Goal: Communication & Community: Share content

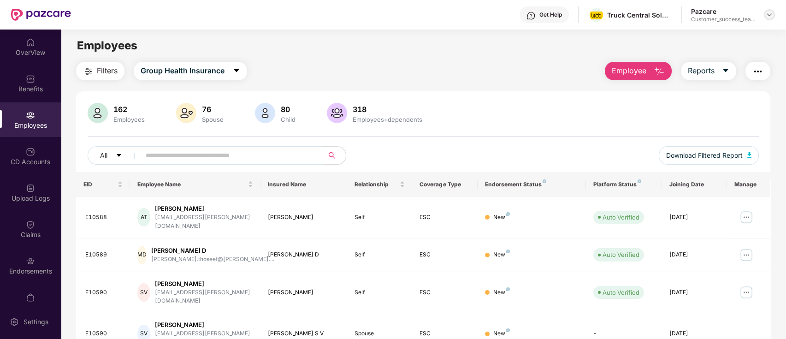
click at [768, 16] on img at bounding box center [769, 14] width 7 height 7
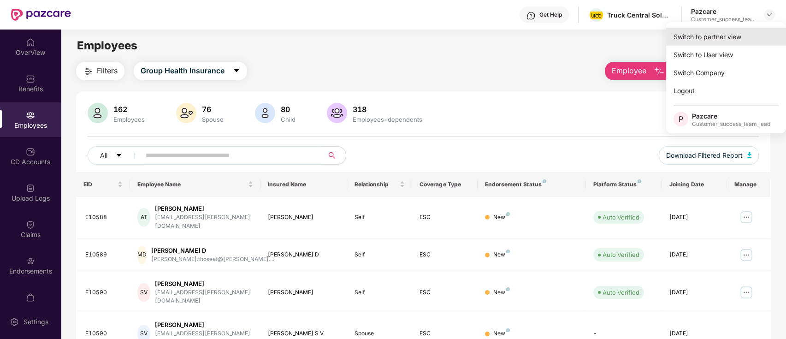
click at [719, 34] on div "Switch to partner view" at bounding box center [727, 37] width 120 height 18
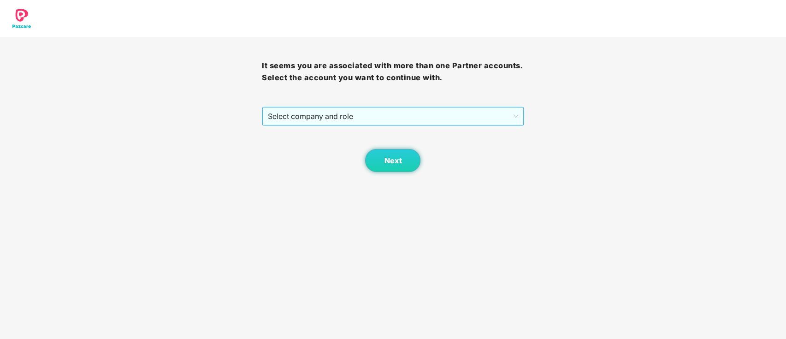
click at [414, 120] on span "Select company and role" at bounding box center [393, 116] width 250 height 18
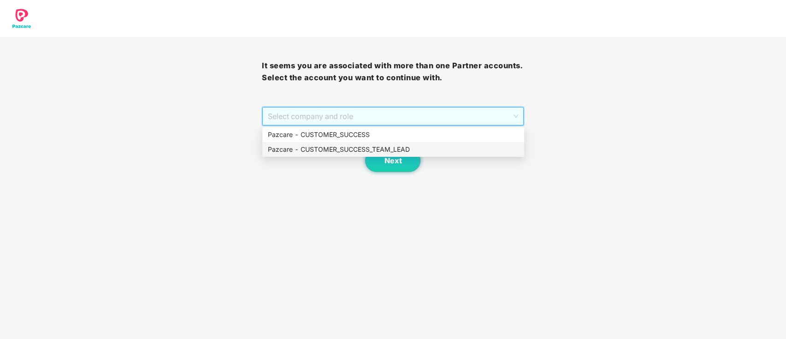
click at [392, 146] on div "Pazcare - CUSTOMER_SUCCESS_TEAM_LEAD" at bounding box center [393, 149] width 251 height 10
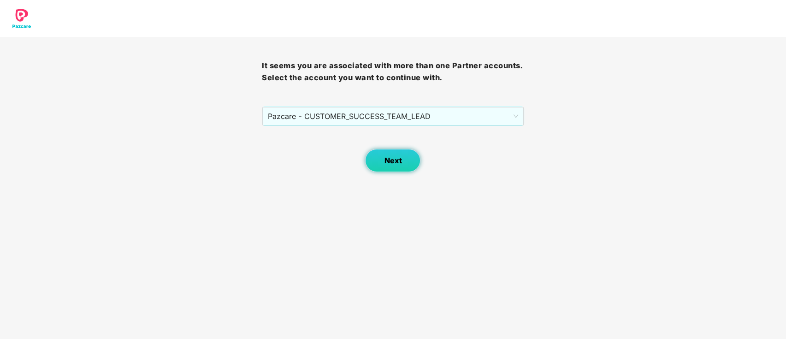
click at [395, 167] on button "Next" at bounding box center [392, 160] width 55 height 23
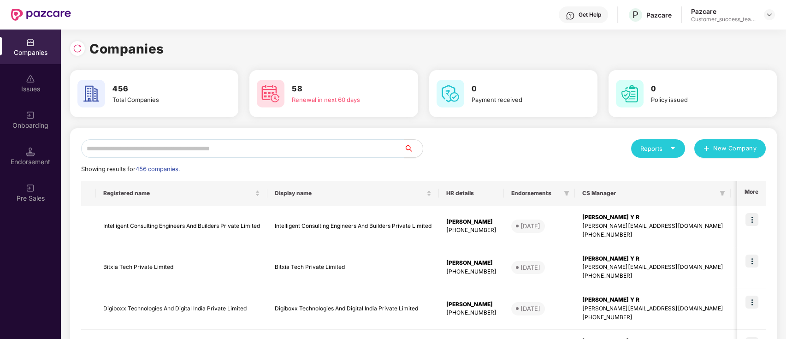
click at [285, 149] on input "text" at bounding box center [242, 148] width 323 height 18
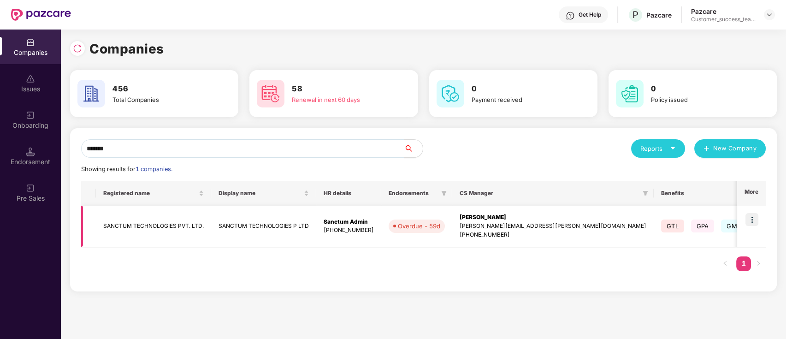
type input "*******"
click at [754, 220] on img at bounding box center [752, 219] width 13 height 13
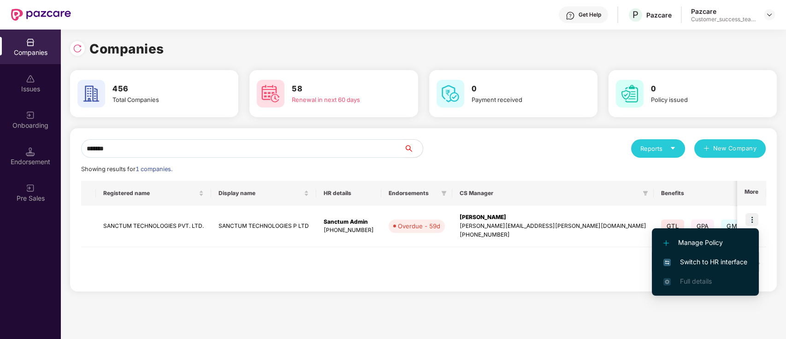
click at [740, 263] on span "Switch to HR interface" at bounding box center [706, 262] width 84 height 10
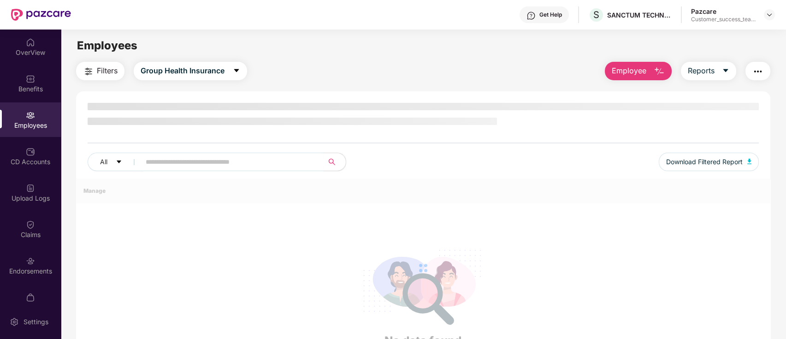
click at [18, 129] on div "Employees" at bounding box center [30, 125] width 61 height 9
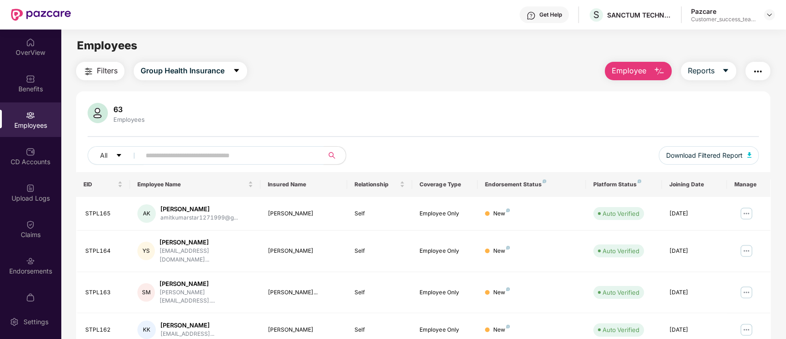
click at [262, 157] on input "text" at bounding box center [229, 156] width 166 height 14
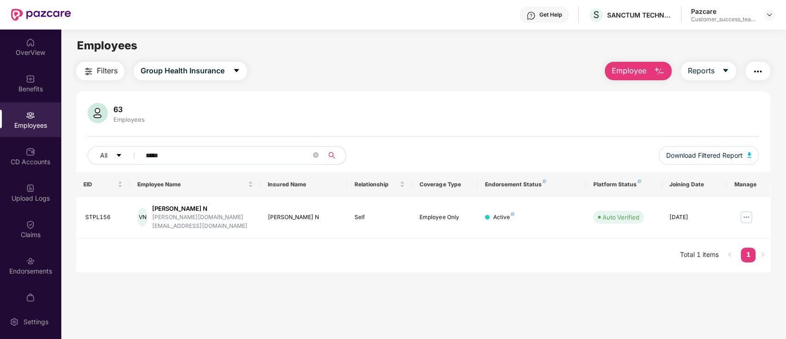
type input "*****"
click at [773, 13] on img at bounding box center [769, 14] width 7 height 7
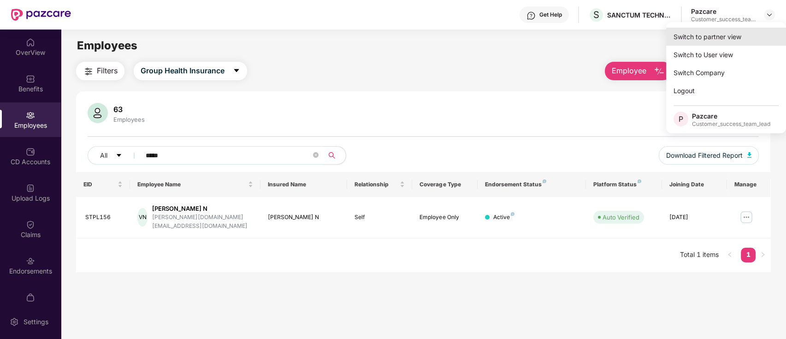
click at [762, 40] on div "Switch to partner view" at bounding box center [727, 37] width 120 height 18
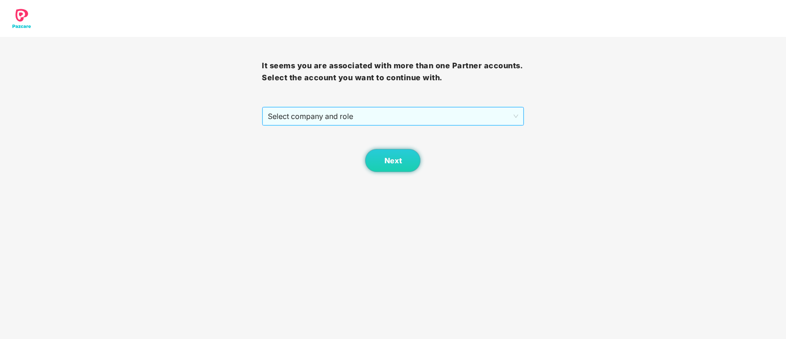
click at [421, 119] on span "Select company and role" at bounding box center [393, 116] width 250 height 18
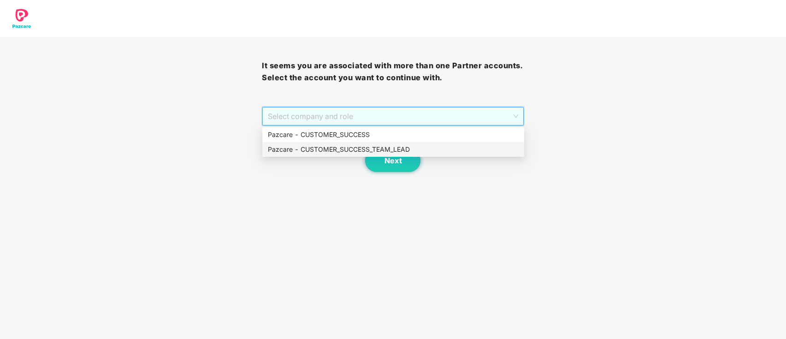
click at [372, 145] on div "Pazcare - CUSTOMER_SUCCESS_TEAM_LEAD" at bounding box center [393, 149] width 251 height 10
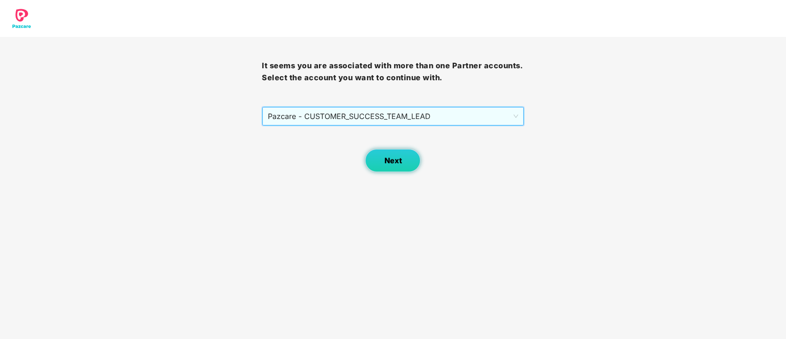
click at [402, 162] on button "Next" at bounding box center [392, 160] width 55 height 23
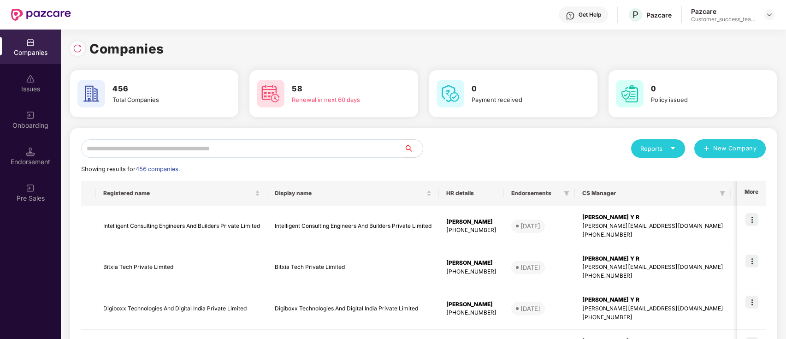
click at [387, 149] on input "text" at bounding box center [242, 148] width 323 height 18
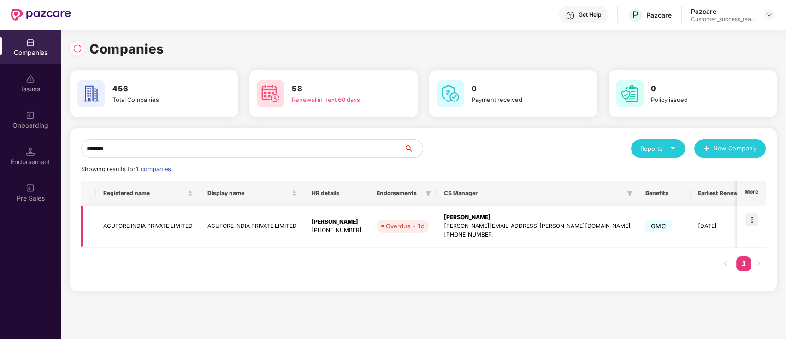
type input "*******"
click at [755, 217] on img at bounding box center [752, 219] width 13 height 13
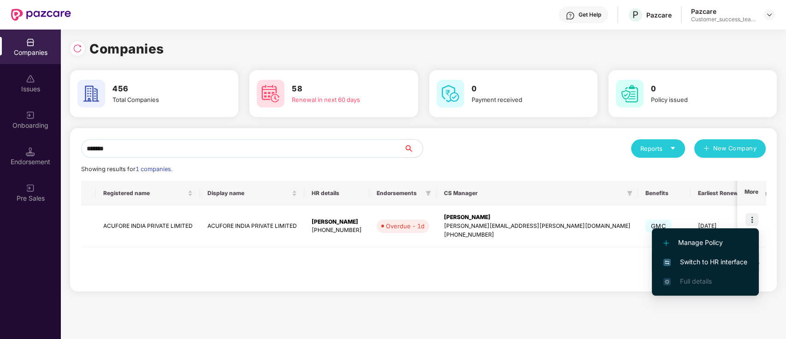
click at [722, 262] on span "Switch to HR interface" at bounding box center [706, 262] width 84 height 10
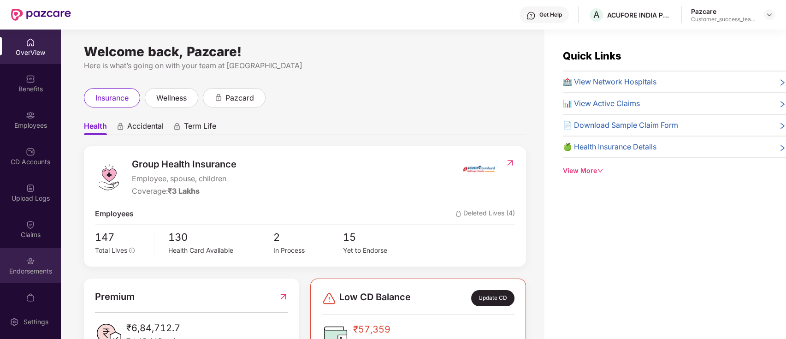
click at [33, 277] on div "Endorsements" at bounding box center [30, 265] width 61 height 35
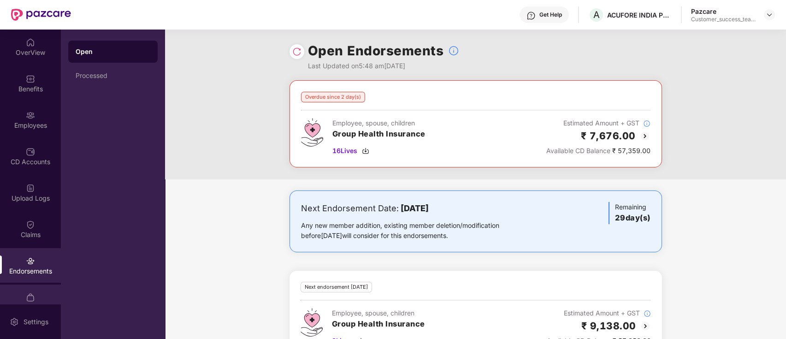
scroll to position [53, 0]
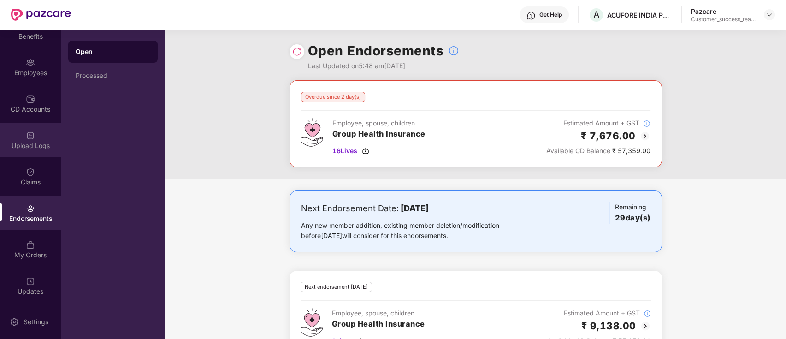
click at [38, 143] on div "Upload Logs" at bounding box center [30, 145] width 61 height 9
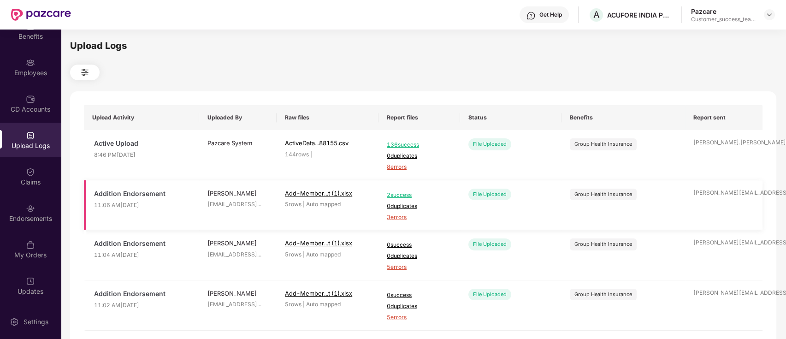
click at [398, 215] on span "3 errors" at bounding box center [419, 217] width 65 height 9
click at [768, 13] on img at bounding box center [769, 14] width 7 height 7
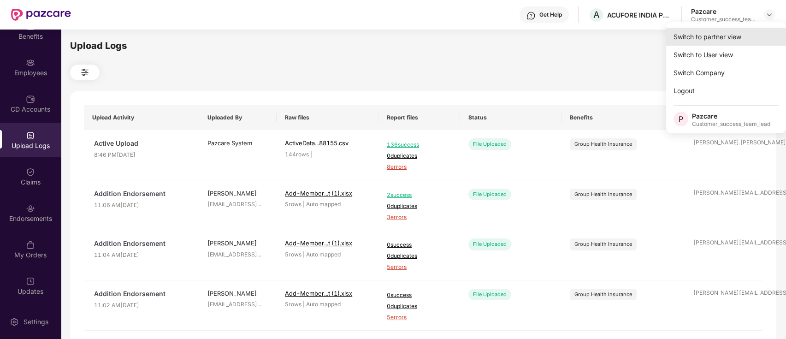
click at [756, 31] on div "Switch to partner view" at bounding box center [727, 37] width 120 height 18
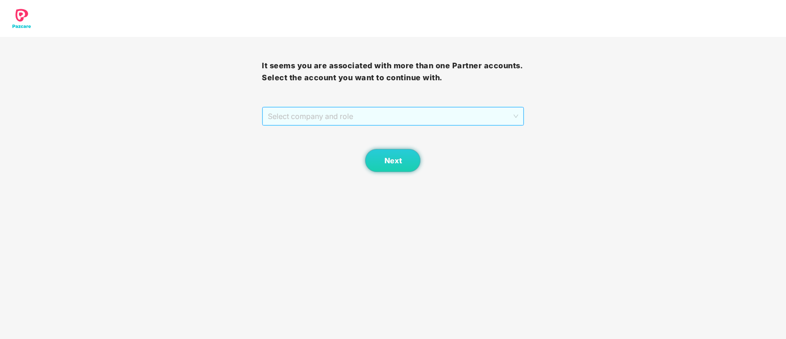
click at [408, 113] on span "Select company and role" at bounding box center [393, 116] width 250 height 18
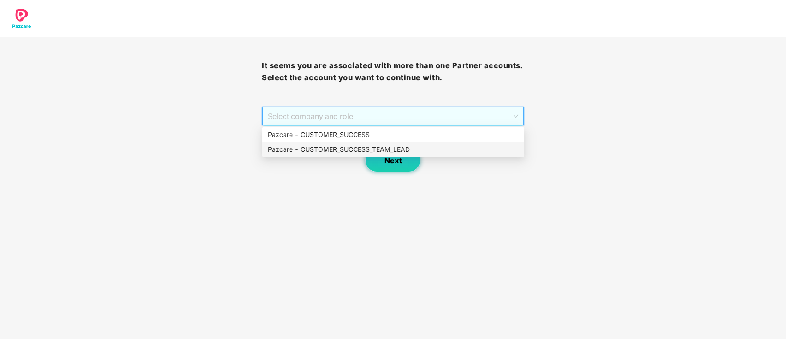
click at [379, 144] on div "Pazcare - CUSTOMER_SUCCESS_TEAM_LEAD" at bounding box center [393, 149] width 251 height 10
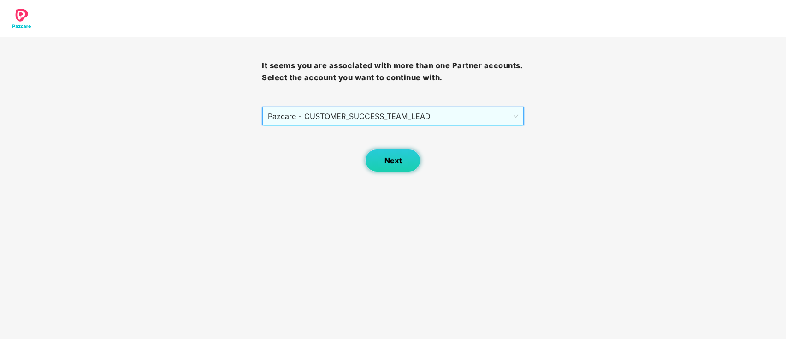
click at [380, 158] on button "Next" at bounding box center [392, 160] width 55 height 23
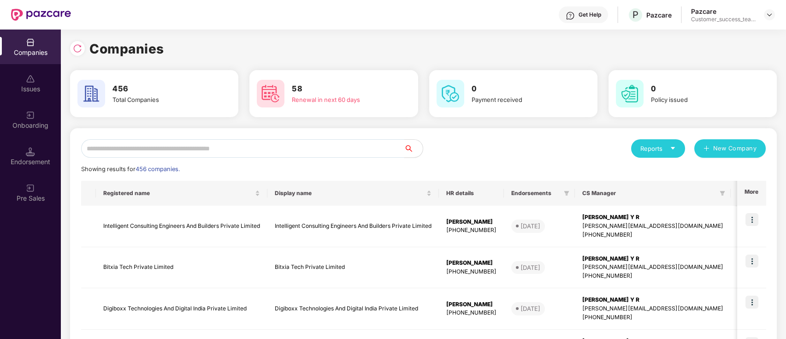
click at [399, 157] on input "text" at bounding box center [242, 148] width 323 height 18
click at [210, 148] on input "text" at bounding box center [242, 148] width 323 height 18
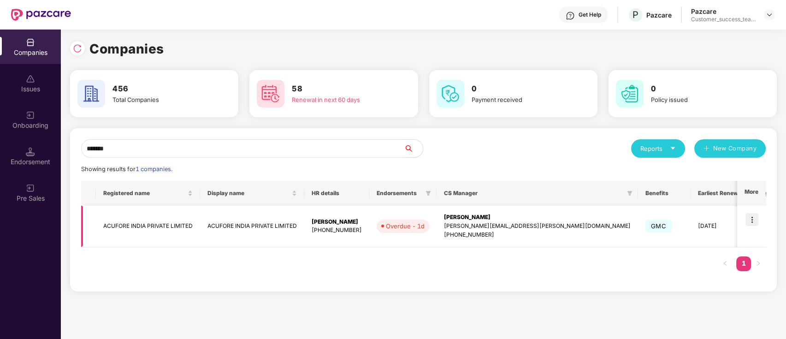
type input "*******"
click at [748, 237] on td at bounding box center [752, 227] width 29 height 42
click at [754, 216] on img at bounding box center [752, 219] width 13 height 13
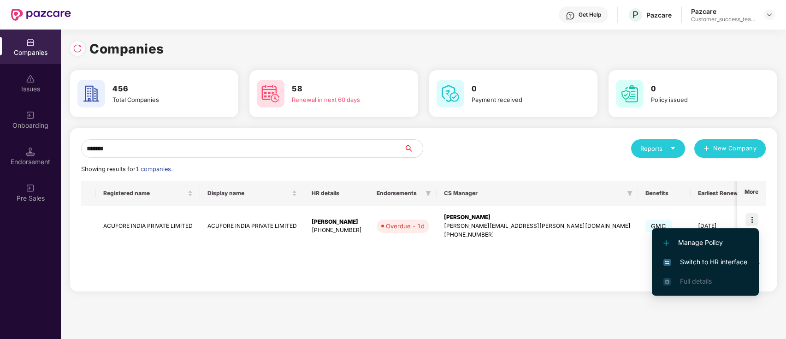
click at [734, 260] on span "Switch to HR interface" at bounding box center [706, 262] width 84 height 10
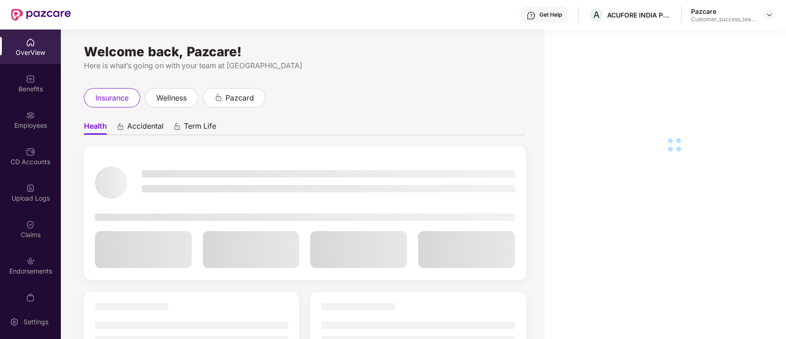
click at [24, 149] on div "CD Accounts" at bounding box center [30, 156] width 61 height 35
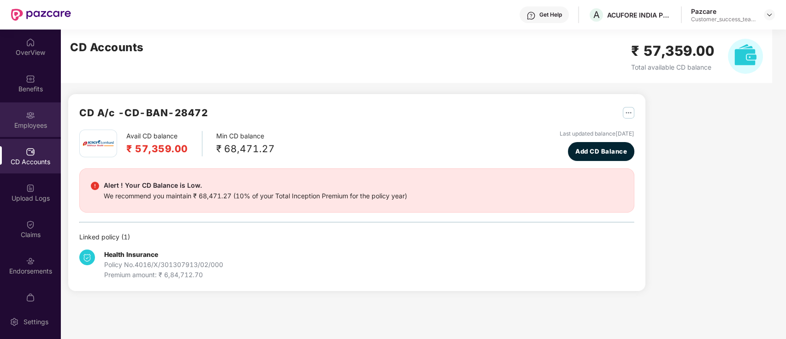
click at [35, 124] on div "Employees" at bounding box center [30, 125] width 61 height 9
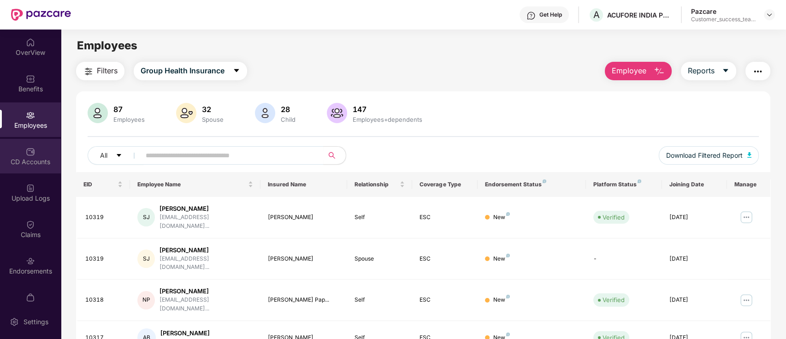
click at [37, 167] on div "CD Accounts" at bounding box center [30, 156] width 61 height 35
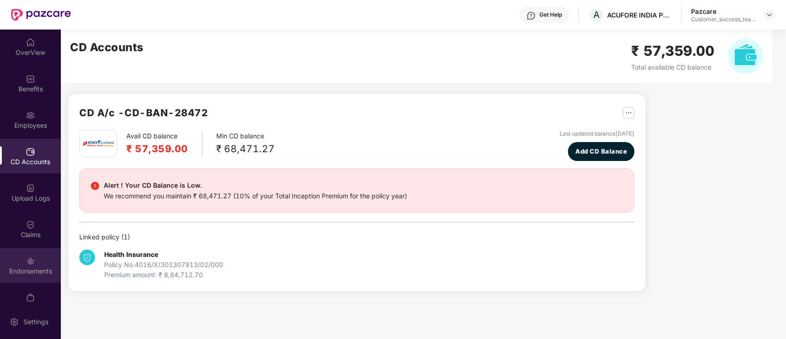
click at [17, 255] on div "Endorsements" at bounding box center [30, 265] width 61 height 35
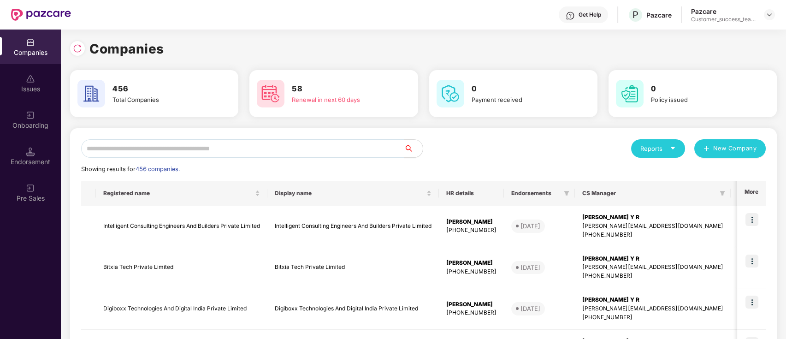
click at [202, 151] on input "text" at bounding box center [242, 148] width 323 height 18
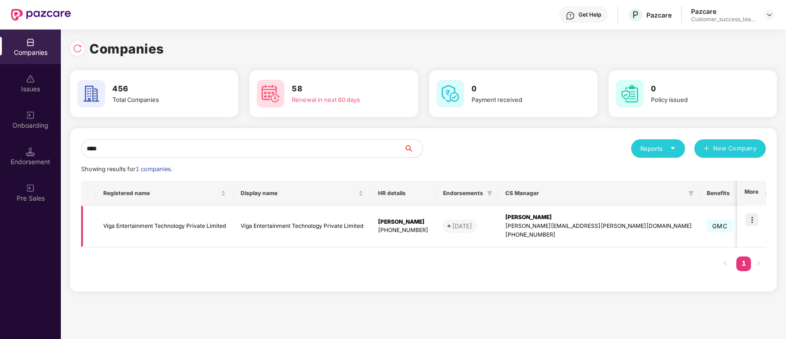
type input "****"
click at [755, 220] on img at bounding box center [752, 219] width 13 height 13
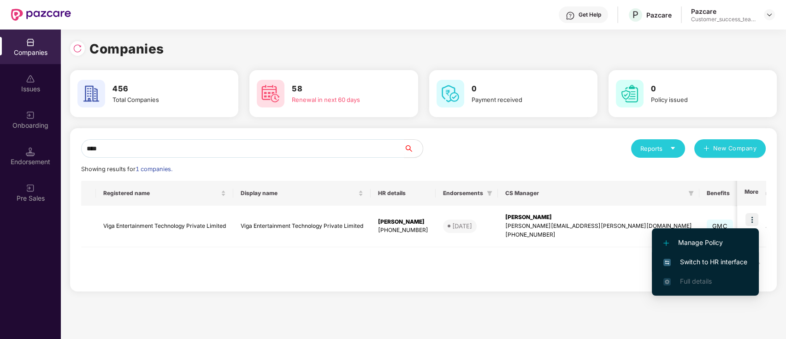
click at [741, 263] on span "Switch to HR interface" at bounding box center [706, 262] width 84 height 10
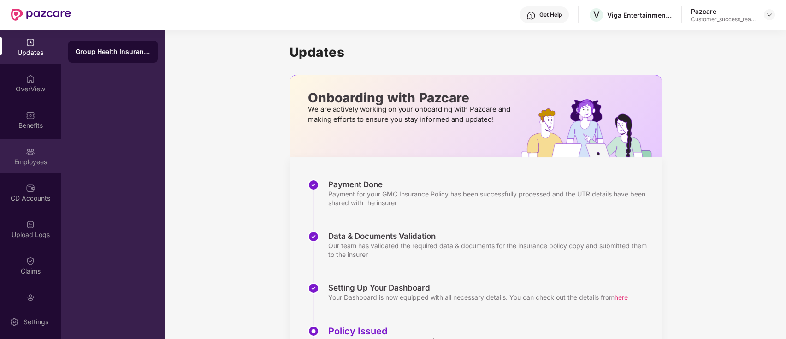
click at [27, 157] on div "Employees" at bounding box center [30, 161] width 61 height 9
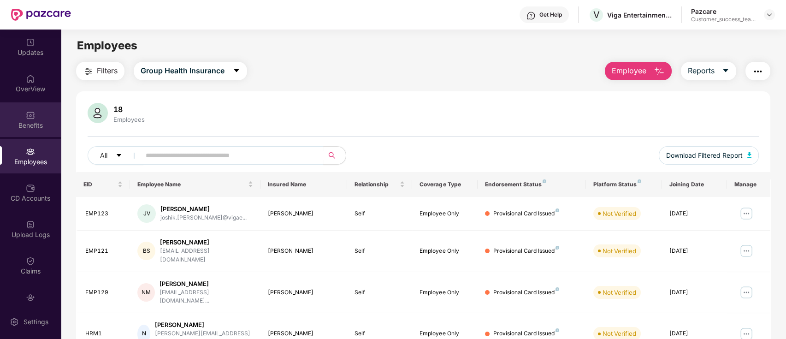
click at [30, 127] on div "Benefits" at bounding box center [30, 125] width 61 height 9
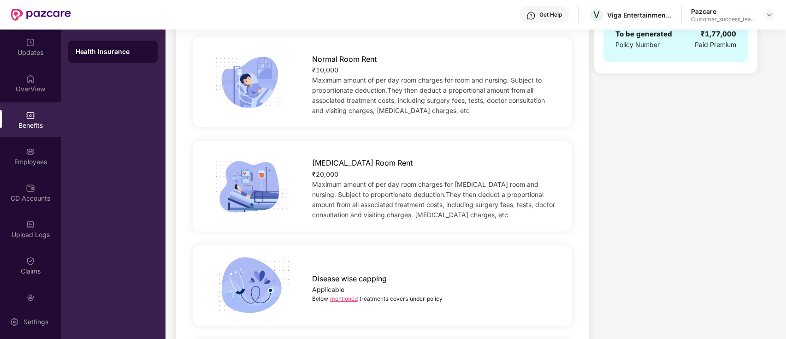
scroll to position [369, 0]
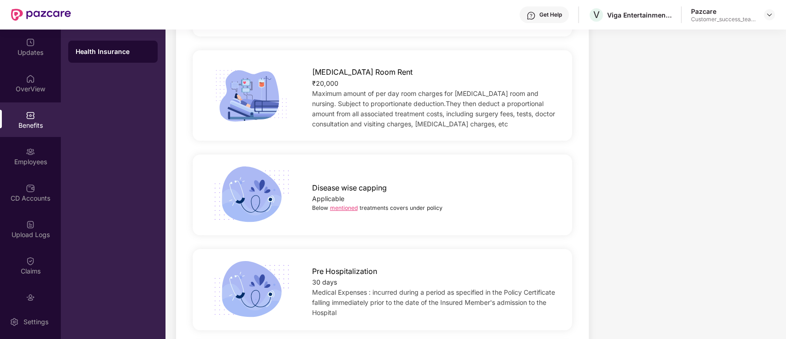
click at [343, 202] on div "Applicable" at bounding box center [433, 199] width 243 height 10
click at [343, 206] on link "mentioned" at bounding box center [344, 207] width 28 height 7
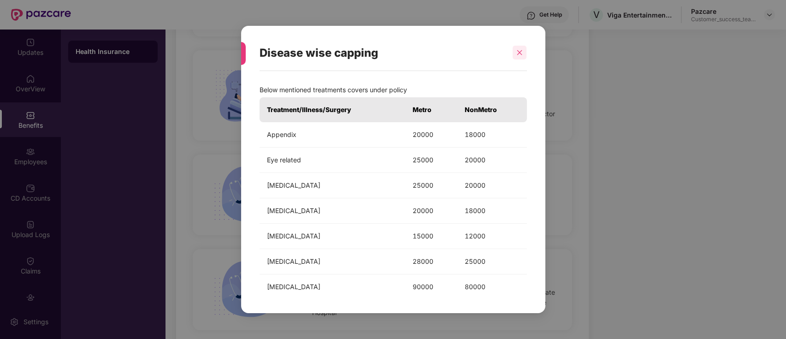
click at [521, 54] on icon "close" at bounding box center [520, 52] width 5 height 5
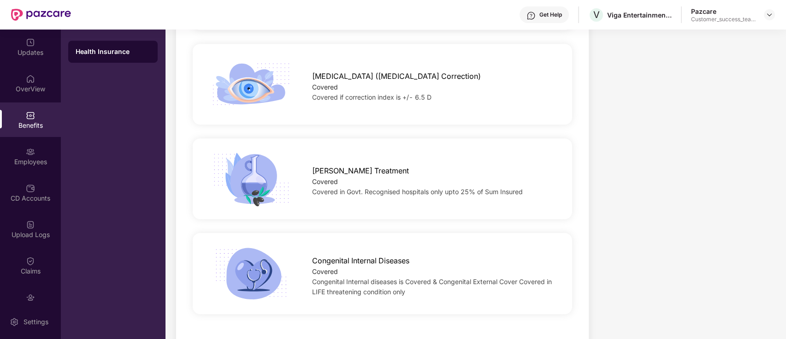
scroll to position [1073, 0]
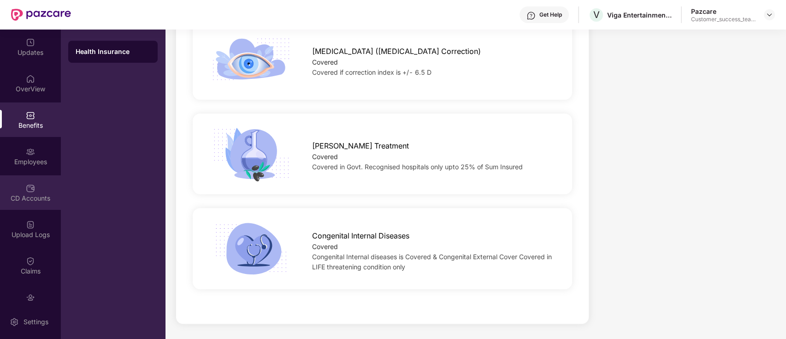
click at [29, 195] on div "CD Accounts" at bounding box center [30, 197] width 61 height 9
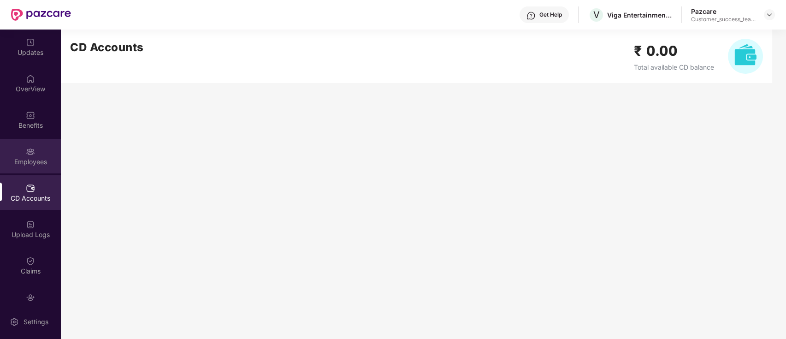
click at [30, 158] on div "Employees" at bounding box center [30, 161] width 61 height 9
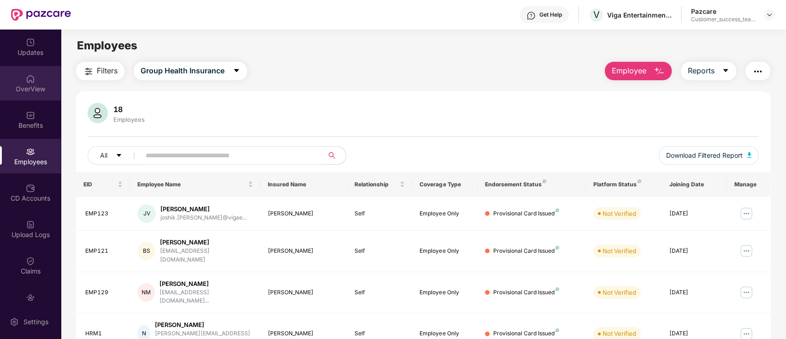
click at [30, 84] on div "OverView" at bounding box center [30, 88] width 61 height 9
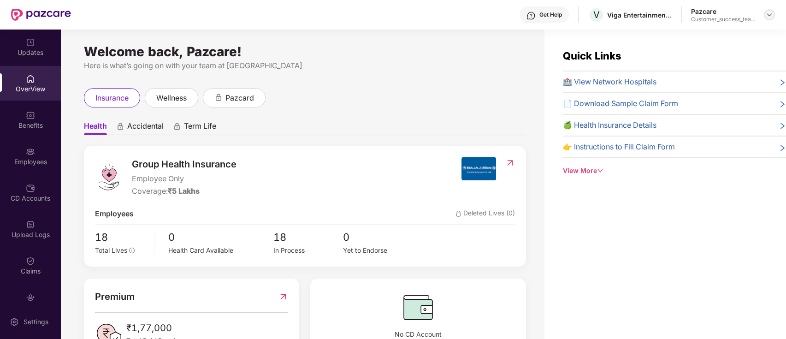
click at [770, 15] on img at bounding box center [769, 14] width 7 height 7
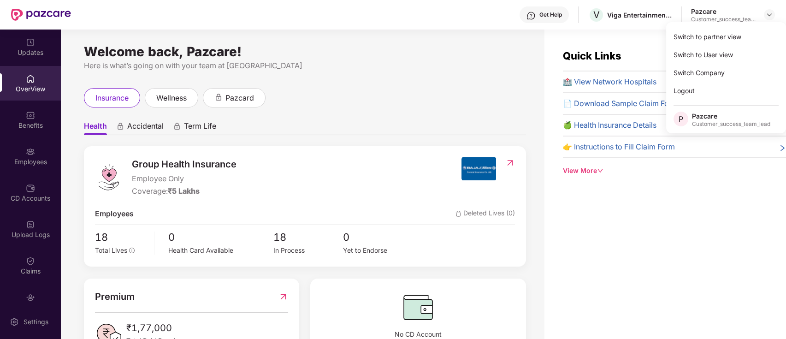
click at [458, 71] on div "Here is what’s going on with your team at [GEOGRAPHIC_DATA]" at bounding box center [305, 66] width 442 height 12
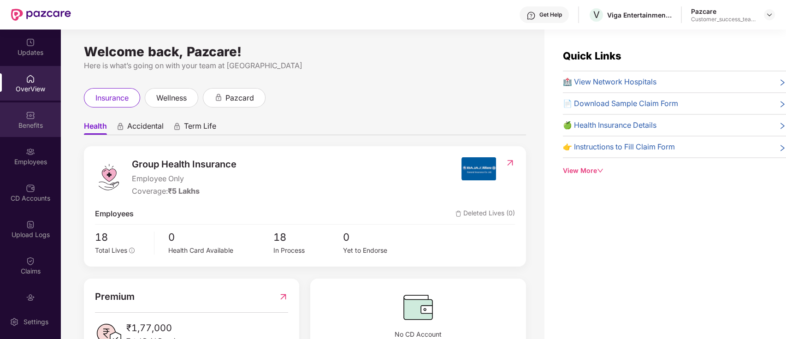
click at [50, 127] on div "Benefits" at bounding box center [30, 125] width 61 height 9
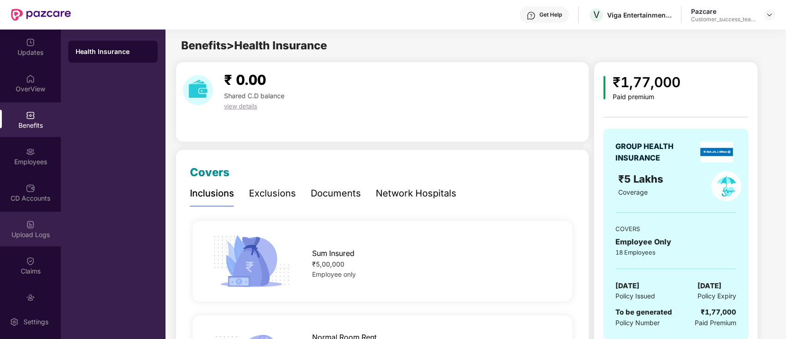
click at [22, 238] on div "Upload Logs" at bounding box center [30, 234] width 61 height 9
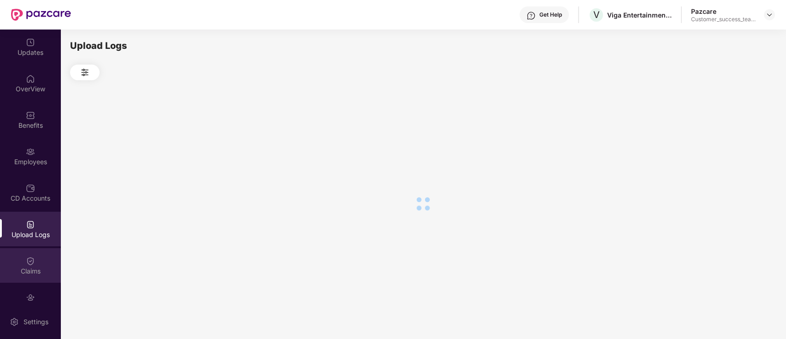
click at [24, 253] on div "Claims" at bounding box center [30, 265] width 61 height 35
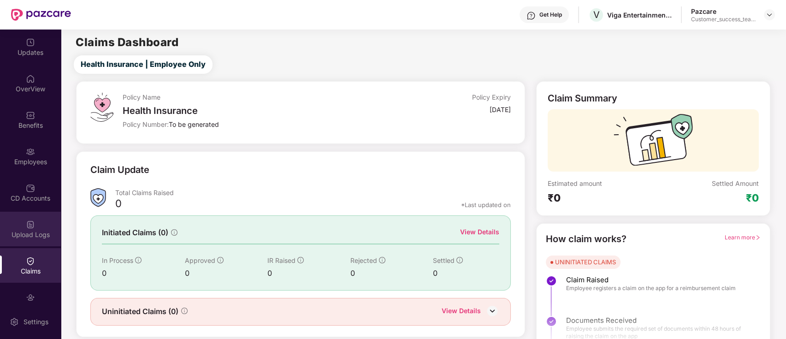
click at [18, 234] on div "Upload Logs" at bounding box center [30, 234] width 61 height 9
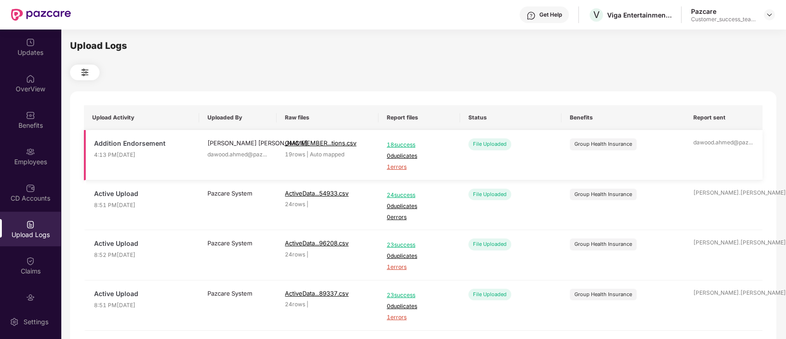
click at [399, 167] on span "1 errors" at bounding box center [419, 167] width 65 height 9
click at [28, 93] on div "OverView" at bounding box center [30, 88] width 61 height 9
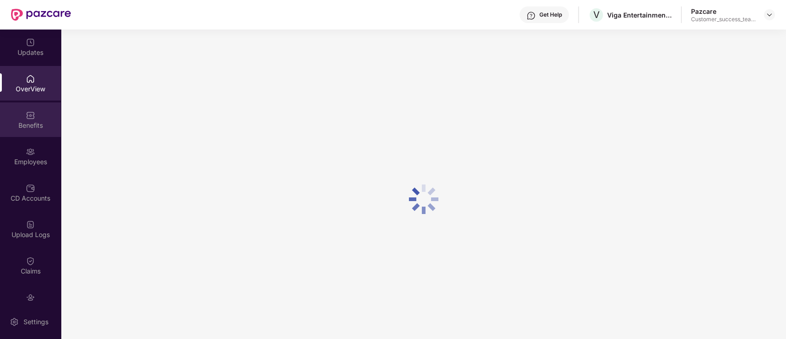
click at [25, 121] on div "Benefits" at bounding box center [30, 125] width 61 height 9
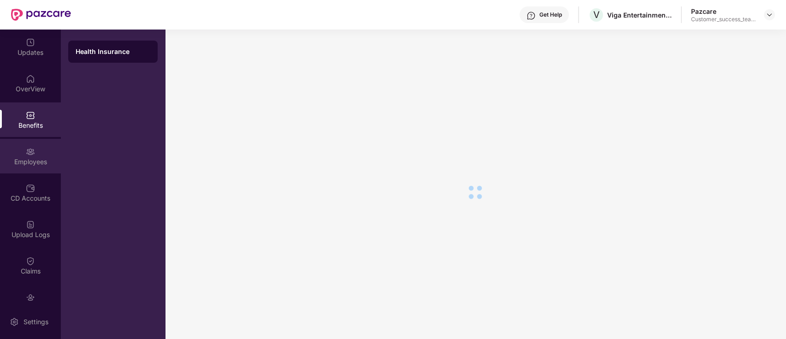
click at [26, 155] on img at bounding box center [30, 151] width 9 height 9
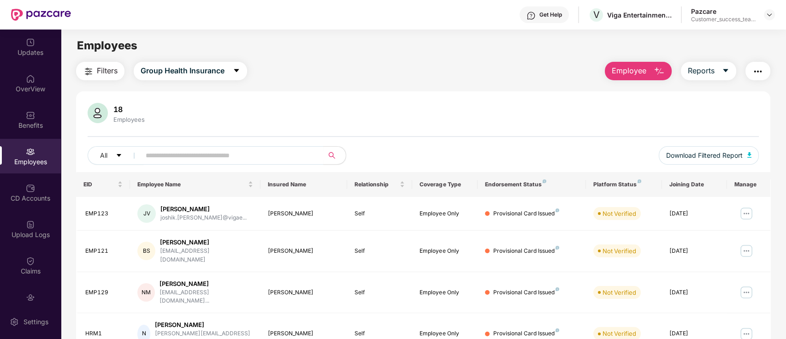
click at [203, 143] on div "18 Employees All Download Filtered Report" at bounding box center [423, 137] width 695 height 69
click at [207, 152] on input "text" at bounding box center [229, 156] width 166 height 14
paste input "******"
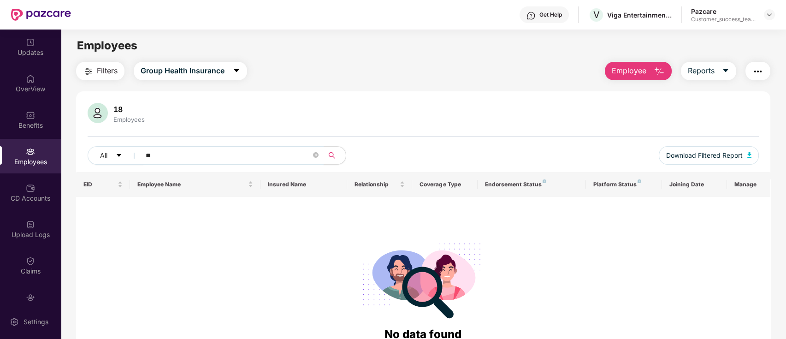
type input "*"
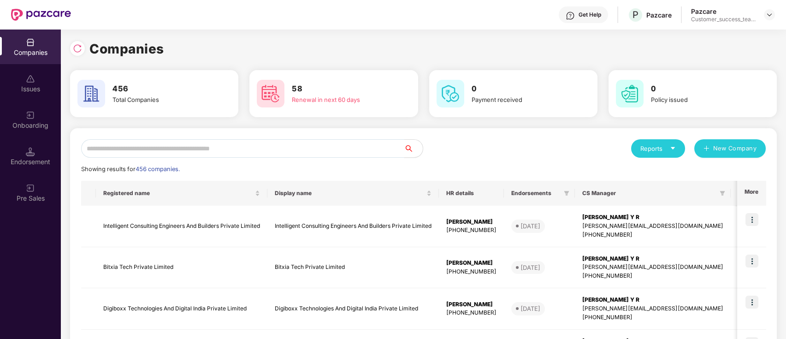
click at [319, 142] on input "text" at bounding box center [242, 148] width 323 height 18
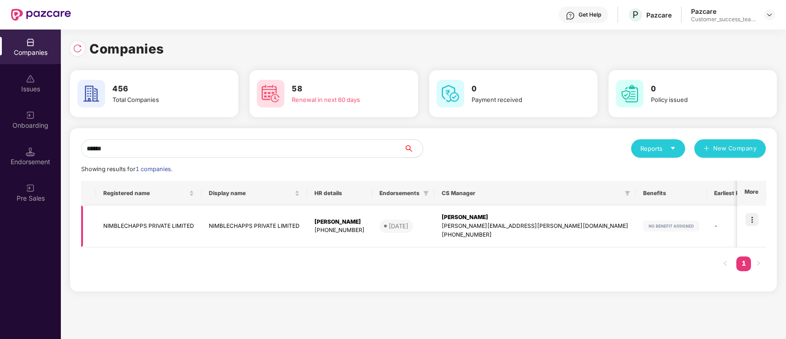
type input "******"
click at [749, 220] on img at bounding box center [752, 219] width 13 height 13
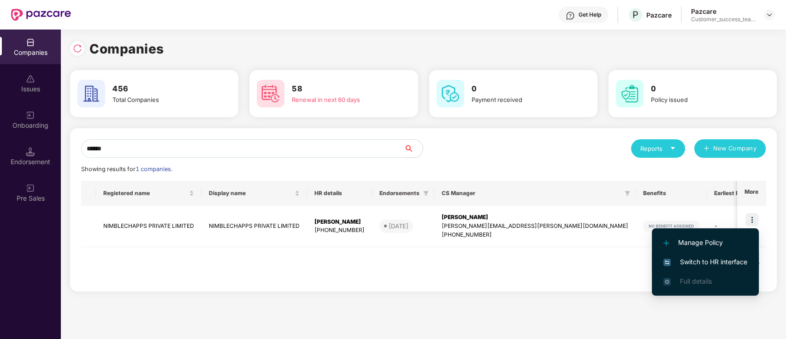
click at [740, 258] on span "Switch to HR interface" at bounding box center [706, 262] width 84 height 10
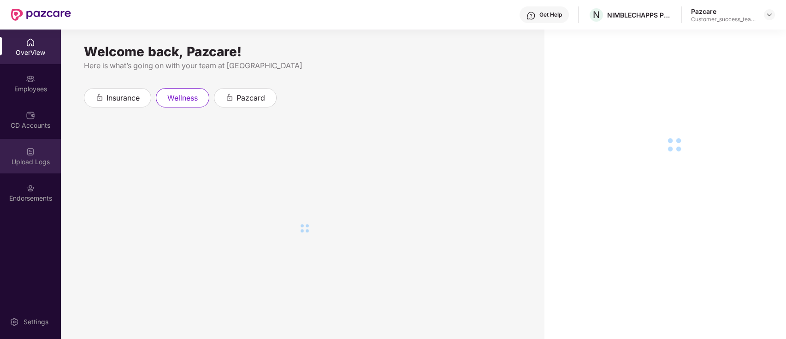
click at [45, 157] on div "Upload Logs" at bounding box center [30, 161] width 61 height 9
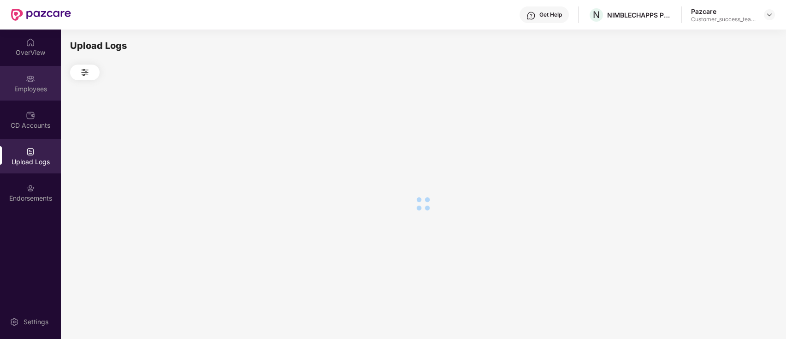
click at [42, 87] on div "Employees" at bounding box center [30, 88] width 61 height 9
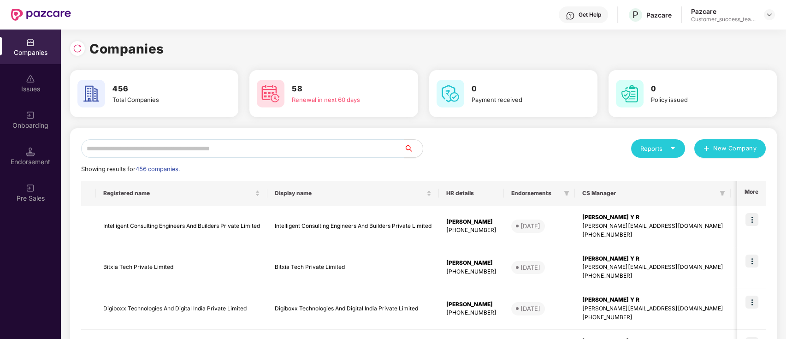
click at [34, 153] on img at bounding box center [30, 151] width 9 height 9
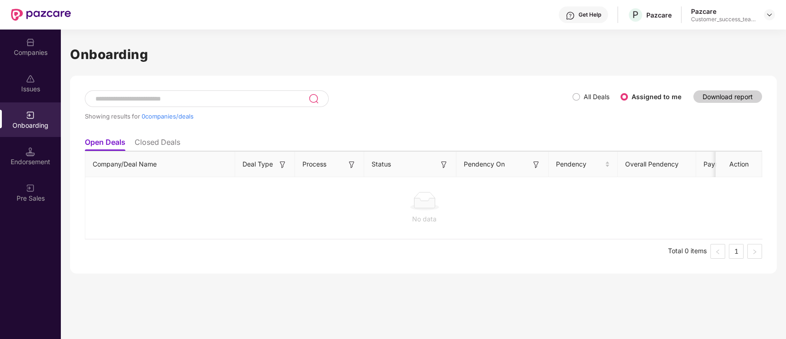
click at [571, 97] on div "Showing results for 0 companies/deals" at bounding box center [329, 111] width 488 height 42
click at [582, 101] on span "All Deals" at bounding box center [596, 97] width 33 height 10
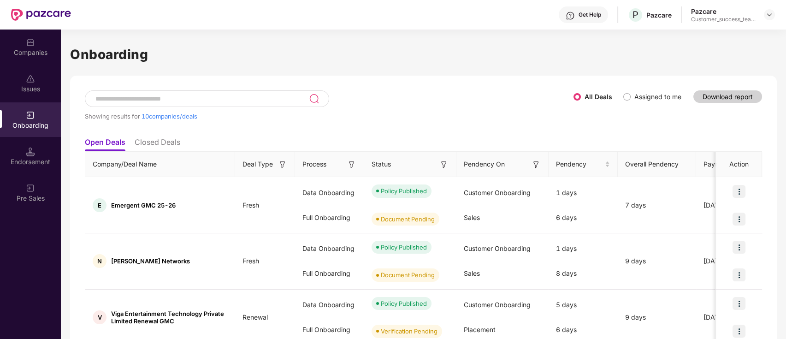
click at [232, 99] on input at bounding box center [202, 99] width 214 height 8
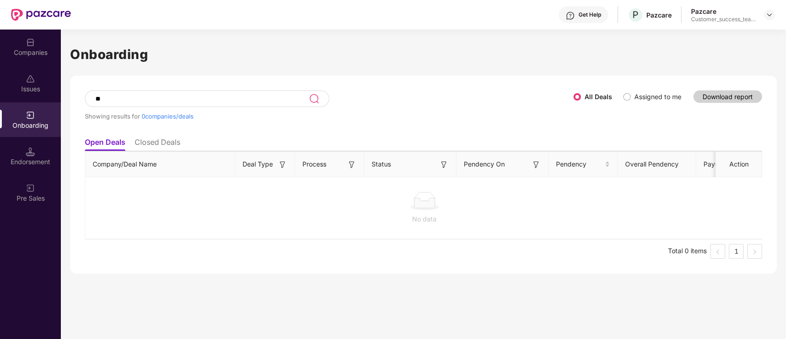
type input "*"
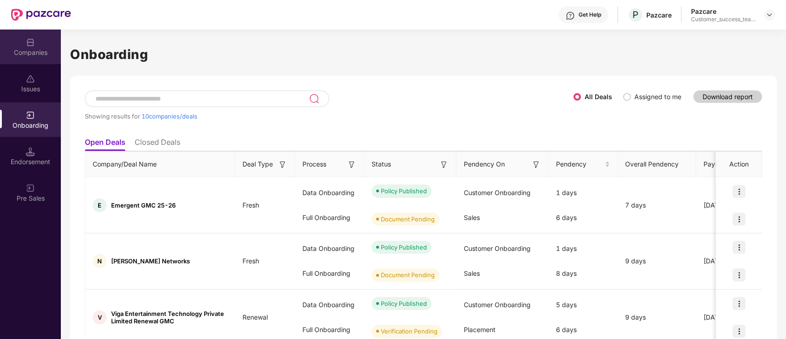
click at [25, 51] on div "Companies" at bounding box center [30, 52] width 61 height 9
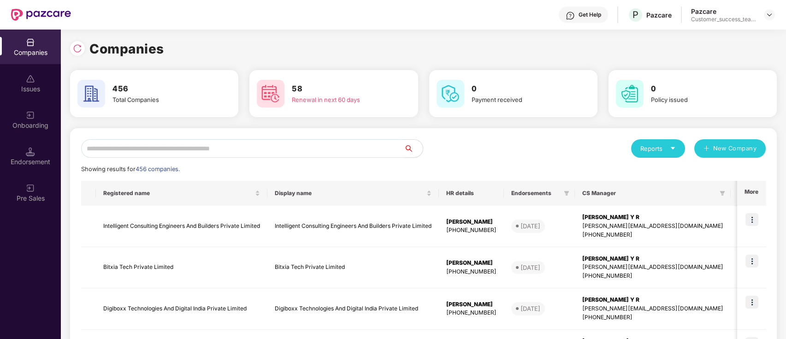
click at [296, 148] on input "text" at bounding box center [242, 148] width 323 height 18
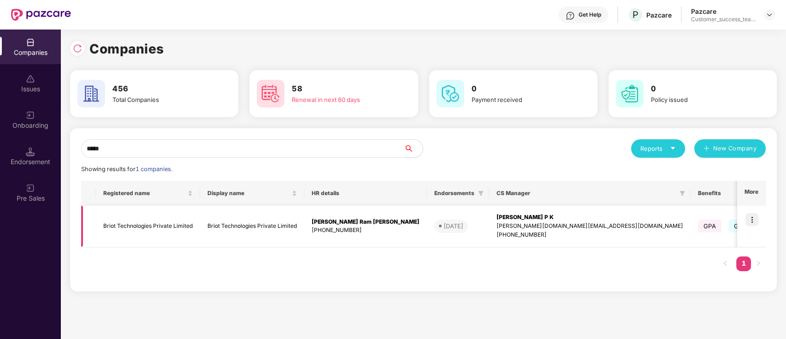
type input "*****"
click at [754, 219] on img at bounding box center [752, 219] width 13 height 13
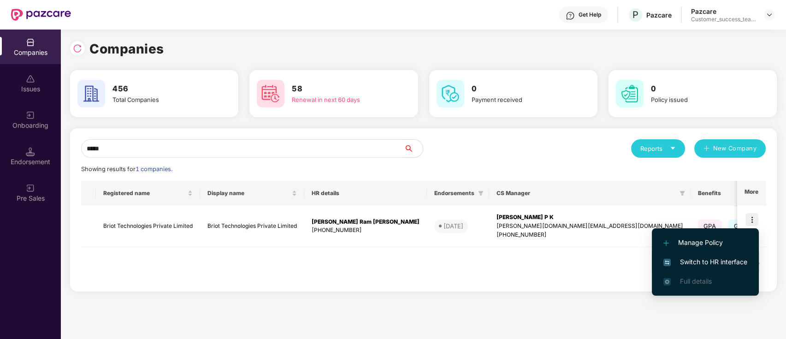
click at [743, 264] on span "Switch to HR interface" at bounding box center [706, 262] width 84 height 10
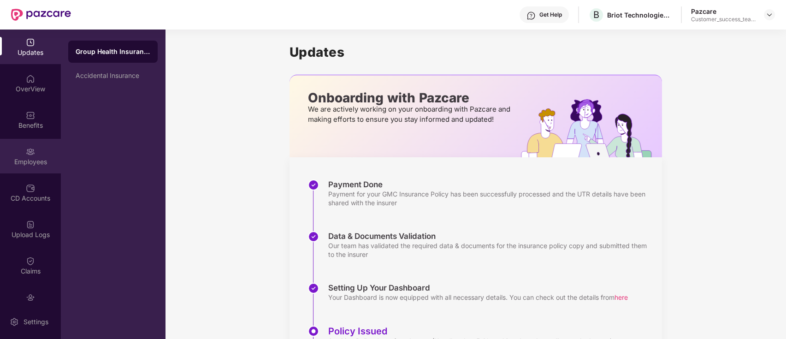
click at [29, 160] on div "Employees" at bounding box center [30, 161] width 61 height 9
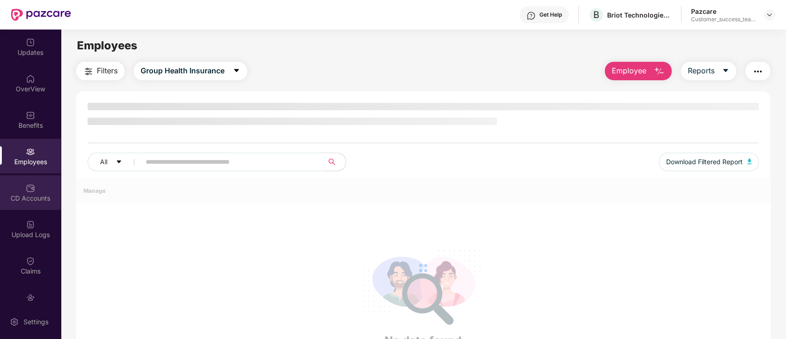
click at [35, 191] on div "CD Accounts" at bounding box center [30, 192] width 61 height 35
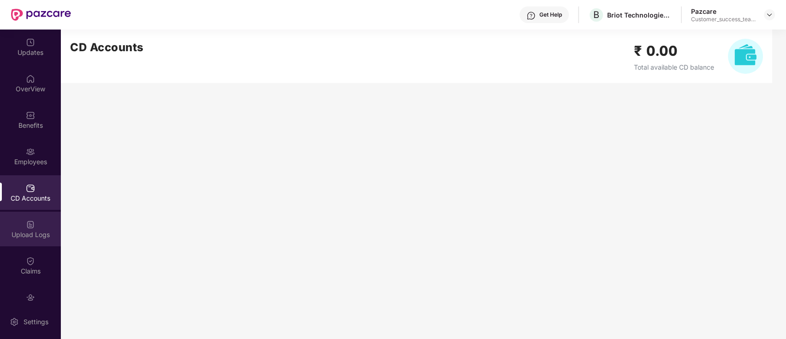
click at [26, 235] on div "Upload Logs" at bounding box center [30, 234] width 61 height 9
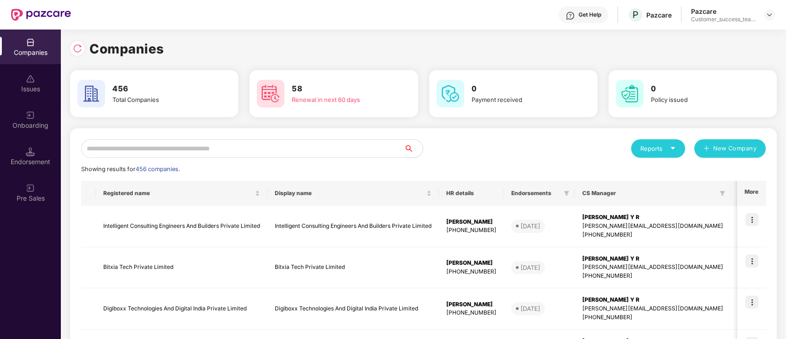
click at [133, 143] on input "text" at bounding box center [242, 148] width 323 height 18
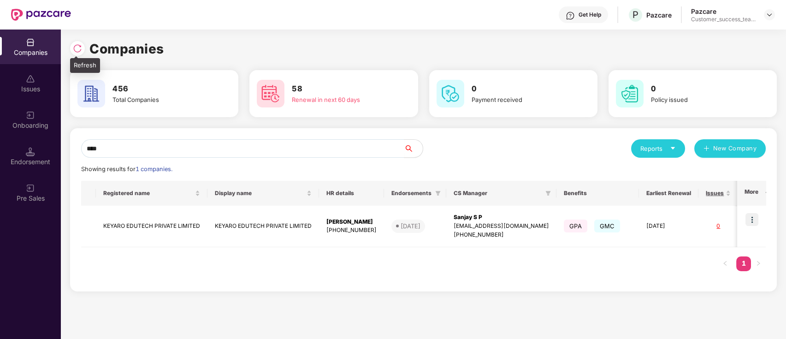
click at [75, 51] on img at bounding box center [77, 48] width 9 height 9
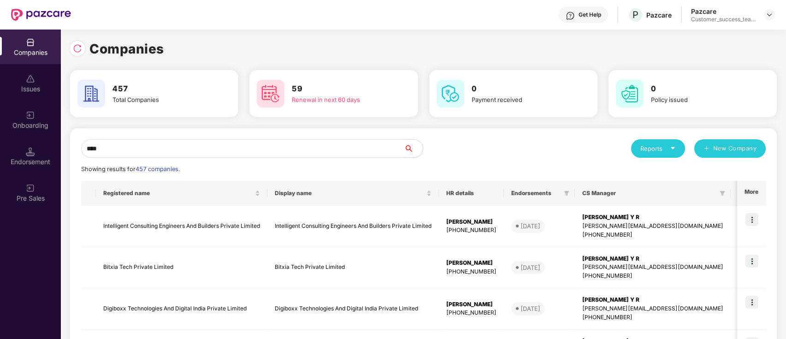
click at [229, 144] on input "****" at bounding box center [242, 148] width 323 height 18
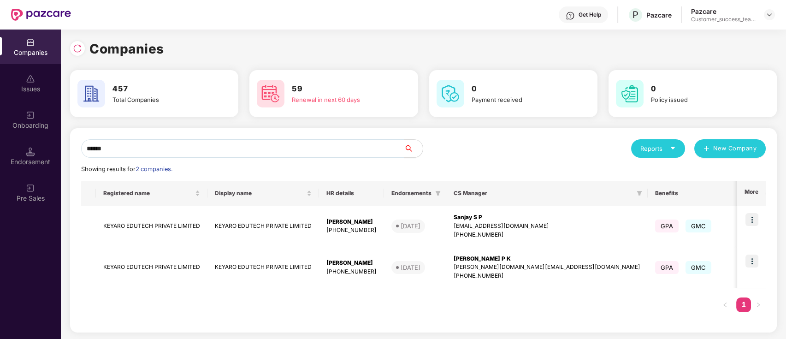
click at [156, 148] on input "******" at bounding box center [242, 148] width 323 height 18
type input "*"
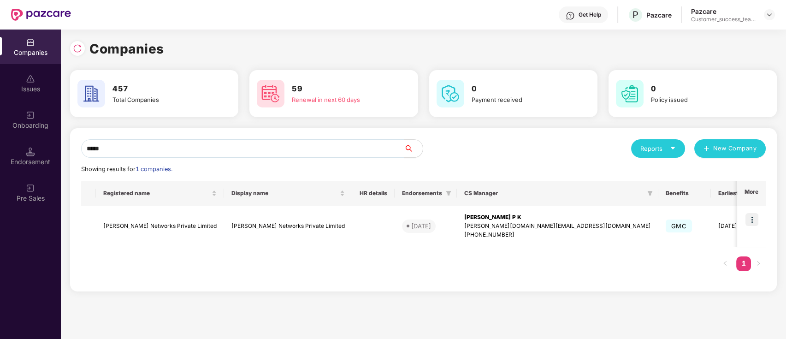
type input "*****"
click at [753, 219] on img at bounding box center [752, 219] width 13 height 13
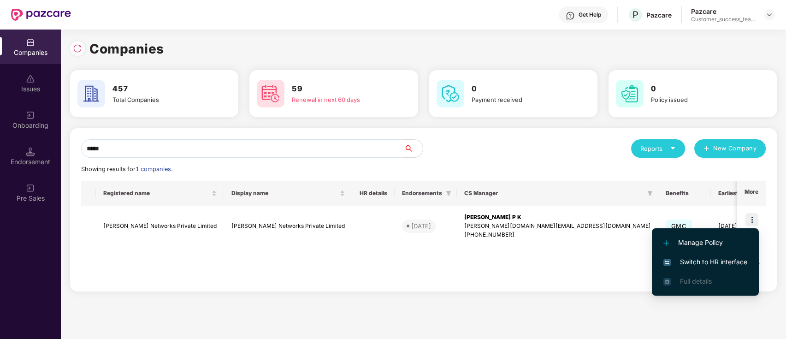
click at [732, 267] on span "Switch to HR interface" at bounding box center [706, 262] width 84 height 10
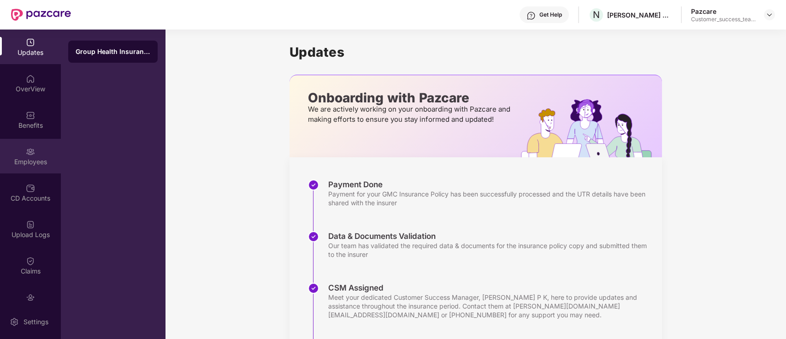
click at [32, 149] on img at bounding box center [30, 151] width 9 height 9
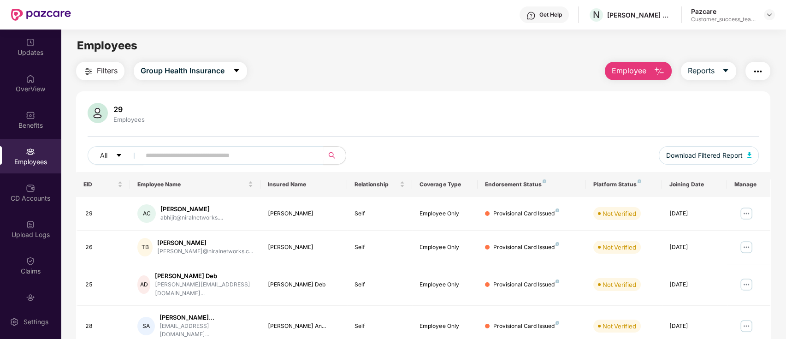
click at [754, 72] on img "button" at bounding box center [758, 71] width 11 height 11
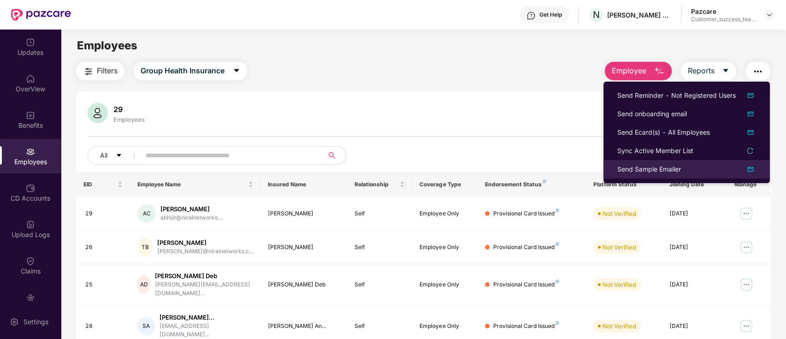
click at [666, 168] on div "Send Sample Emailer" at bounding box center [650, 169] width 64 height 10
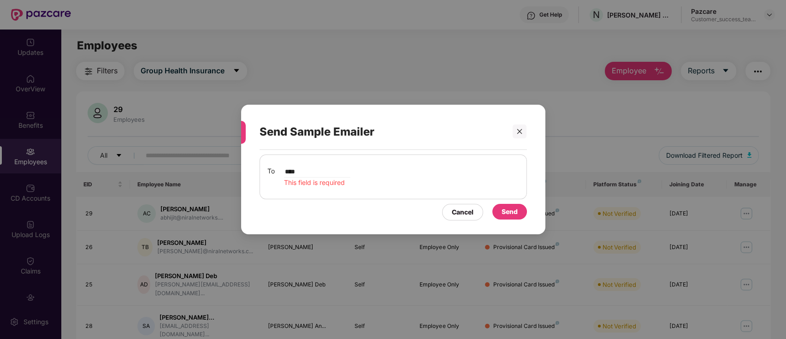
type input "**********"
click at [510, 214] on div "Send" at bounding box center [510, 212] width 16 height 10
click at [388, 166] on div "**********" at bounding box center [394, 177] width 252 height 22
click at [330, 183] on span "This field is required" at bounding box center [314, 183] width 61 height 8
click at [391, 171] on div "**********" at bounding box center [394, 177] width 252 height 22
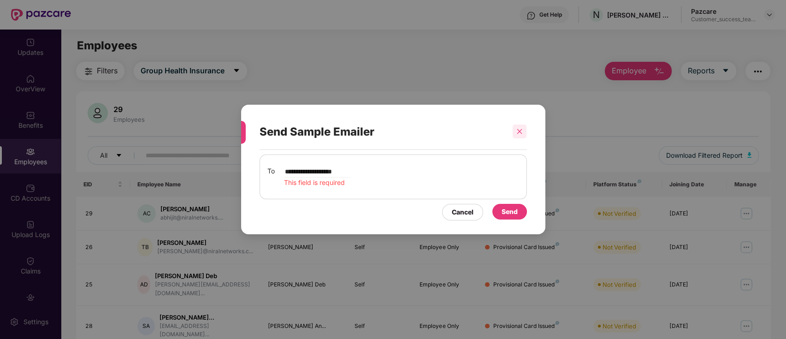
click at [520, 132] on icon "close" at bounding box center [520, 131] width 6 height 6
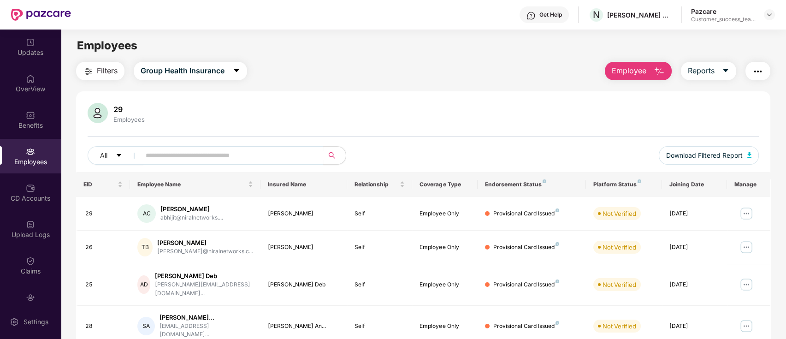
click at [758, 68] on img "button" at bounding box center [758, 71] width 11 height 11
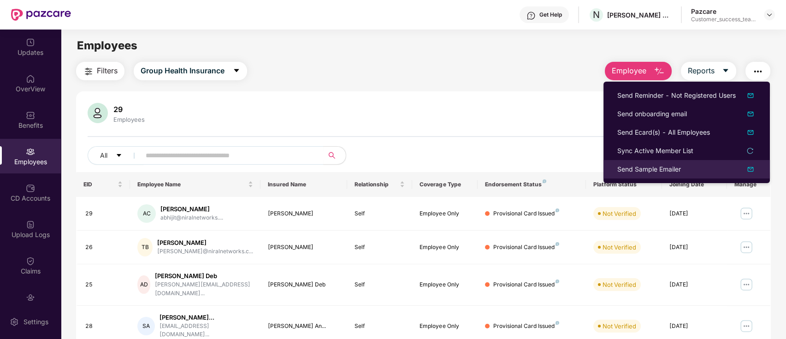
click at [659, 174] on div "Send Sample Emailer" at bounding box center [650, 169] width 64 height 10
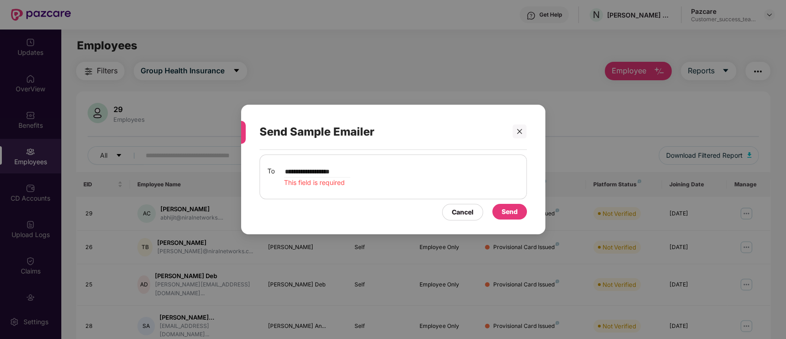
type input "**********"
click at [437, 132] on div "Send Sample Emailer" at bounding box center [382, 132] width 245 height 36
click at [508, 214] on div "Send" at bounding box center [510, 212] width 16 height 10
click at [520, 129] on icon "close" at bounding box center [520, 131] width 6 height 6
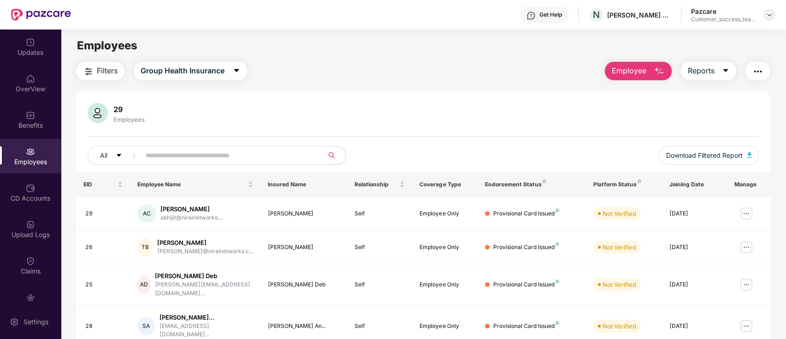
click at [772, 17] on img at bounding box center [769, 14] width 7 height 7
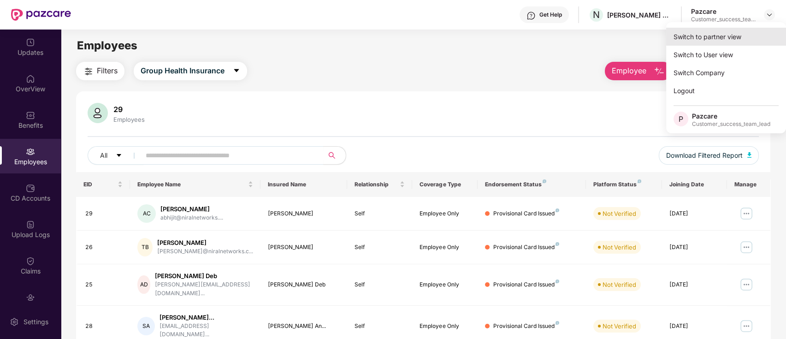
click at [723, 36] on div "Switch to partner view" at bounding box center [727, 37] width 120 height 18
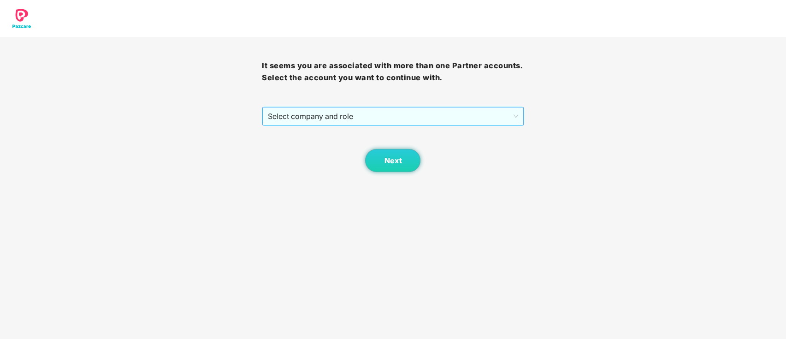
click at [408, 119] on span "Select company and role" at bounding box center [393, 116] width 250 height 18
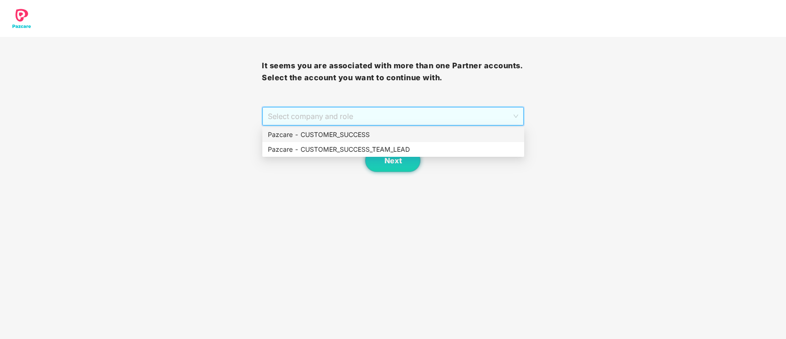
click at [381, 134] on div "Pazcare - CUSTOMER_SUCCESS" at bounding box center [393, 135] width 251 height 10
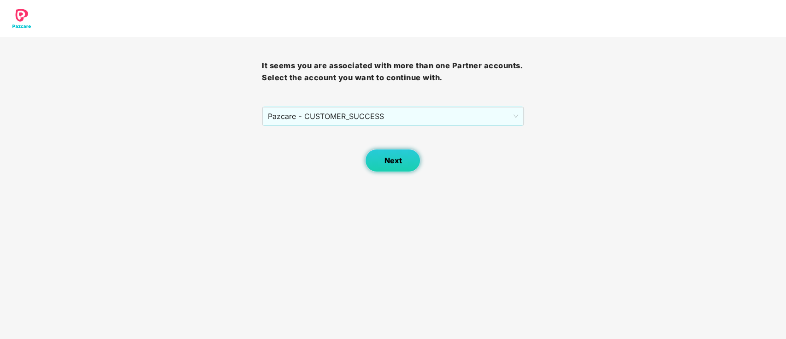
click at [383, 157] on button "Next" at bounding box center [392, 160] width 55 height 23
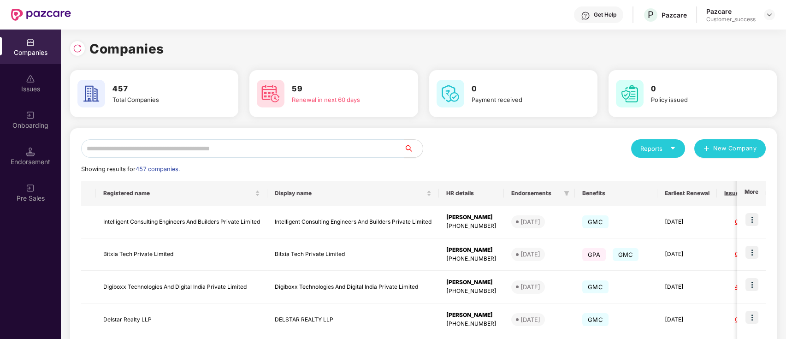
click at [304, 151] on input "text" at bounding box center [242, 148] width 323 height 18
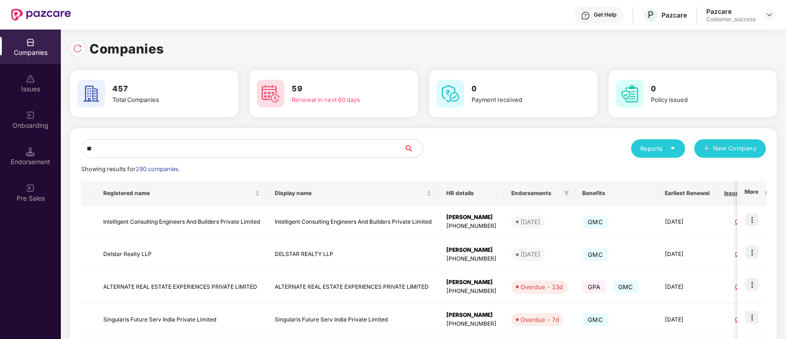
type input "*"
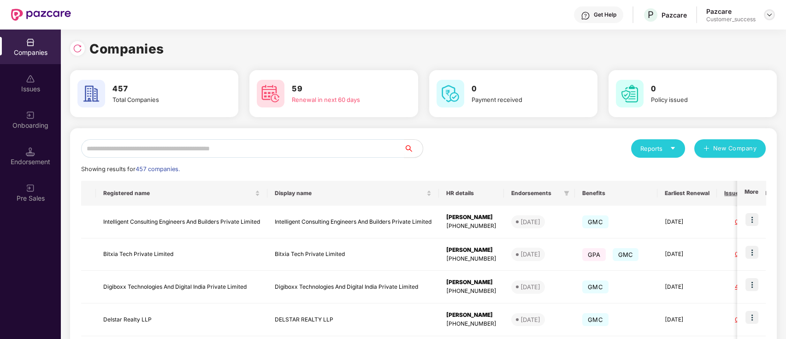
click at [771, 12] on img at bounding box center [769, 14] width 7 height 7
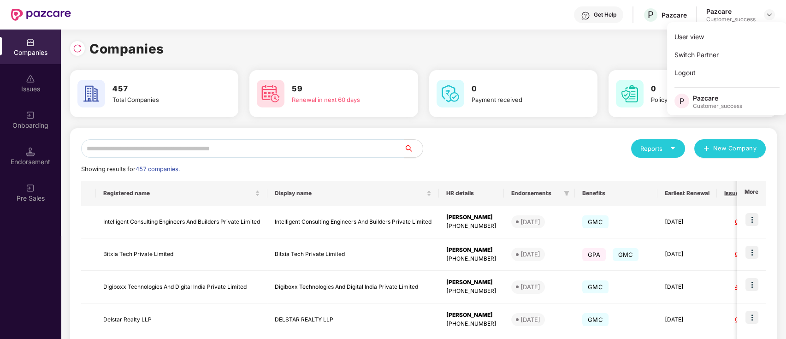
click at [489, 65] on div "Companies 457 Total Companies 59 Renewal in next 60 days 0 Payment received 0 P…" at bounding box center [423, 311] width 707 height 545
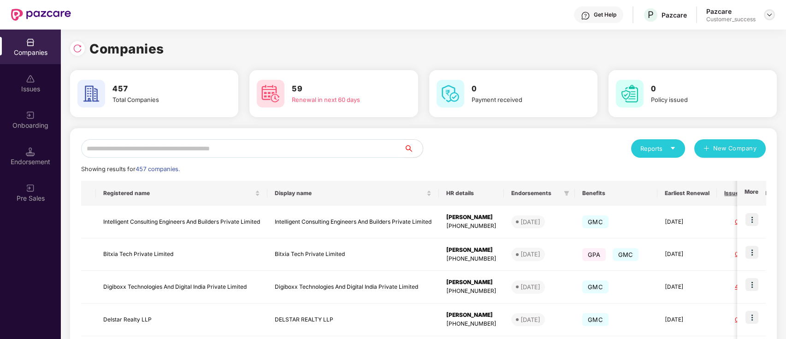
click at [769, 13] on img at bounding box center [769, 14] width 7 height 7
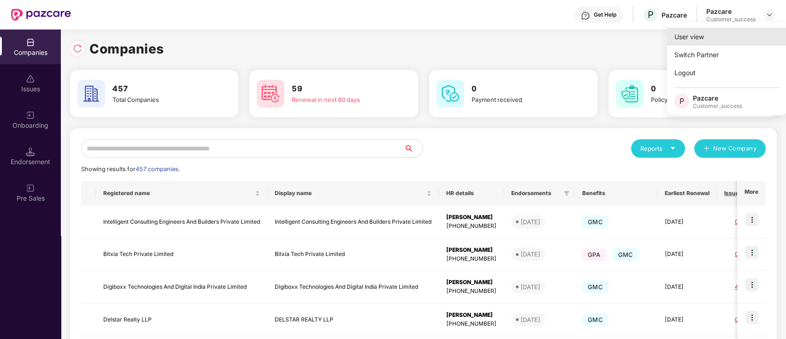
click at [755, 33] on div "User view" at bounding box center [727, 37] width 120 height 18
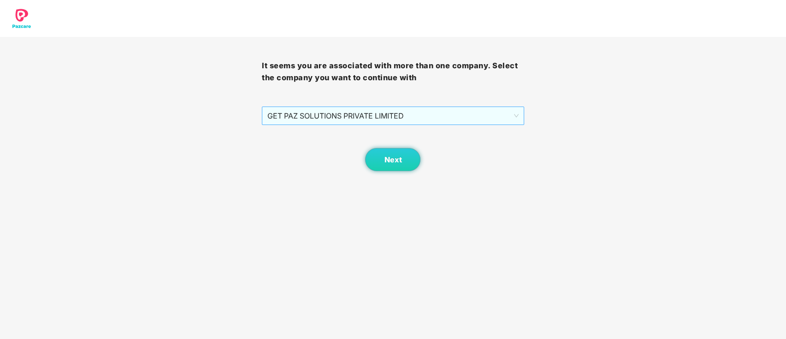
click at [296, 114] on span "GET PAZ SOLUTIONS PRIVATE LIMITED" at bounding box center [393, 116] width 251 height 18
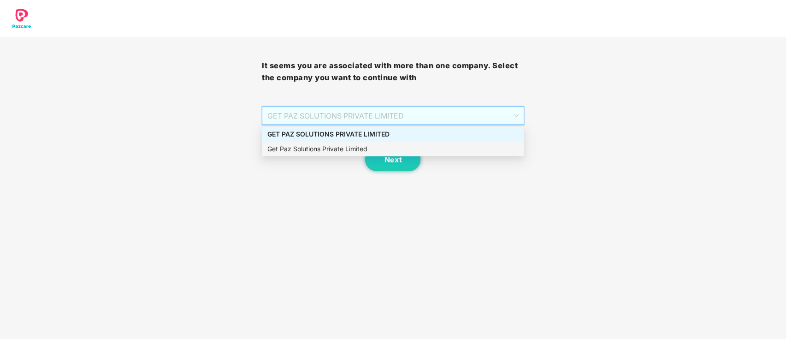
click at [296, 154] on div "Get Paz Solutions Private Limited" at bounding box center [393, 149] width 251 height 10
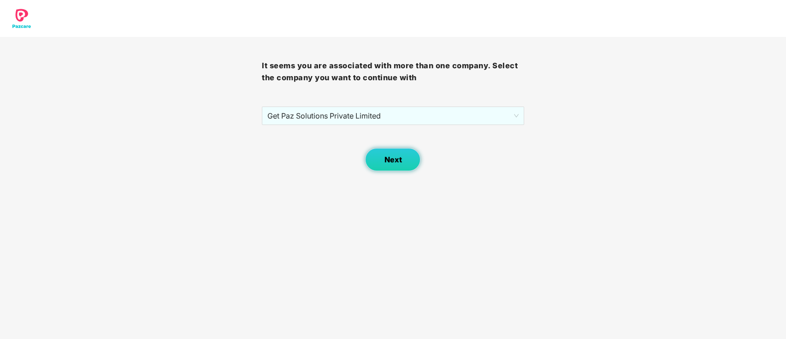
click at [399, 163] on span "Next" at bounding box center [393, 159] width 18 height 9
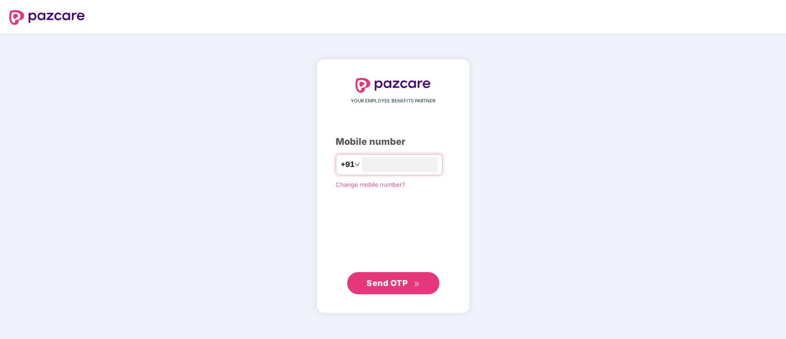
type input "**********"
click at [387, 283] on span "Send OTP" at bounding box center [387, 283] width 41 height 10
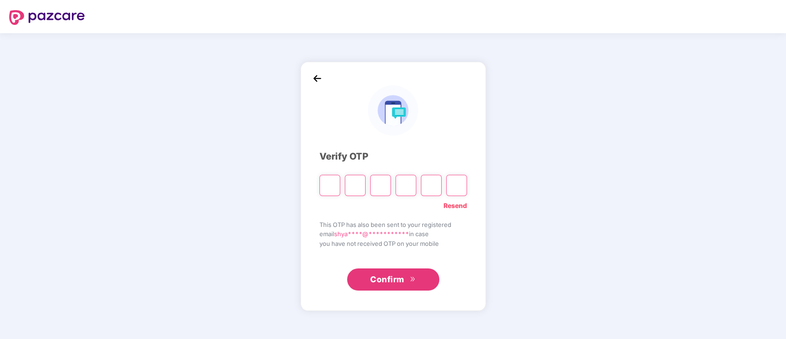
type input "*"
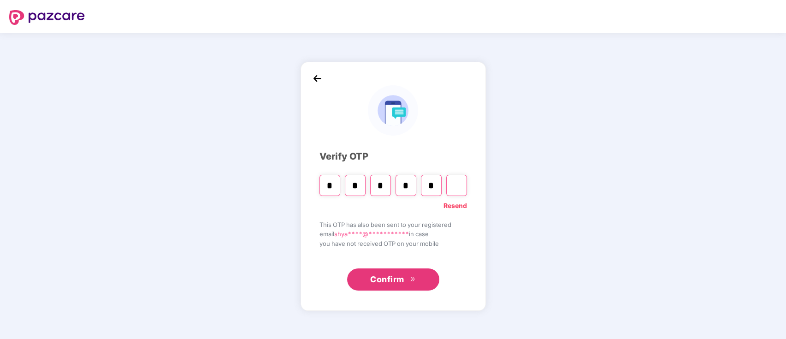
type input "*"
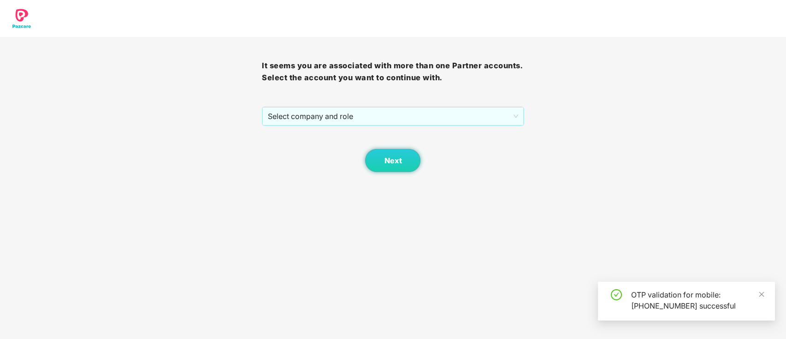
click at [359, 101] on div "It seems you are associated with more than one Partner accounts. Select the acc…" at bounding box center [393, 104] width 262 height 135
click at [358, 112] on span "Select company and role" at bounding box center [393, 116] width 250 height 18
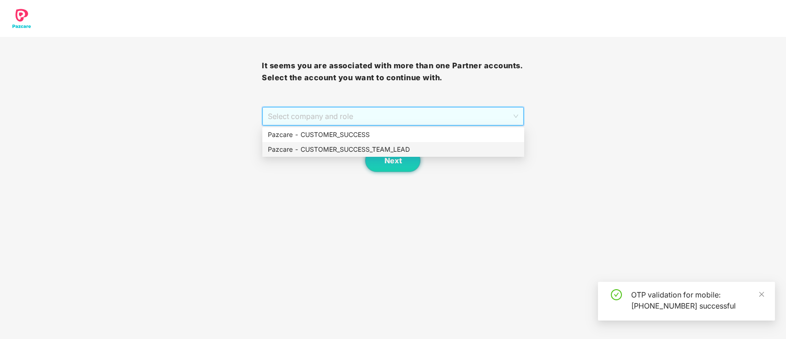
click at [354, 153] on div "Pazcare - CUSTOMER_SUCCESS_TEAM_LEAD" at bounding box center [393, 149] width 251 height 10
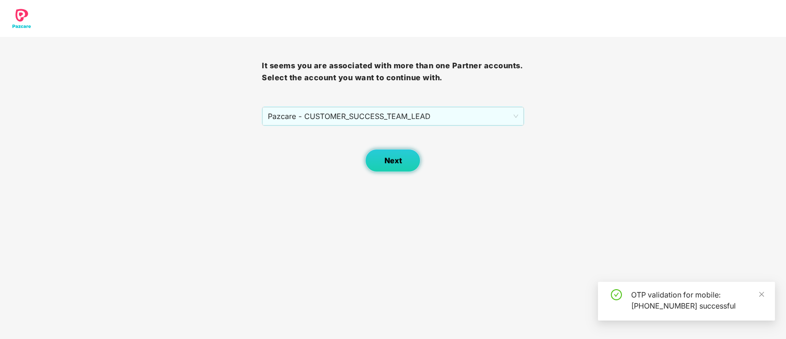
click at [401, 167] on button "Next" at bounding box center [392, 160] width 55 height 23
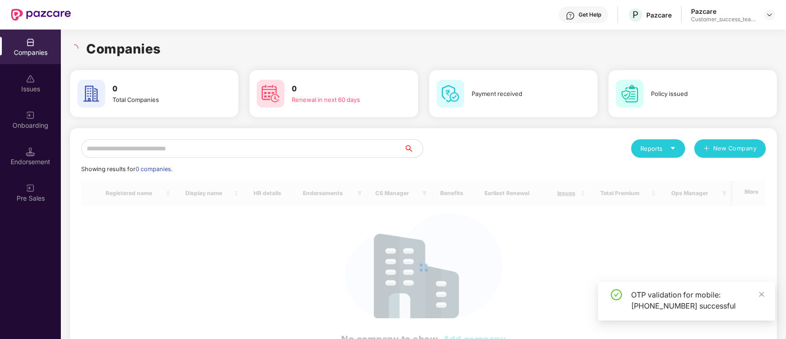
click at [306, 149] on input "text" at bounding box center [242, 148] width 323 height 18
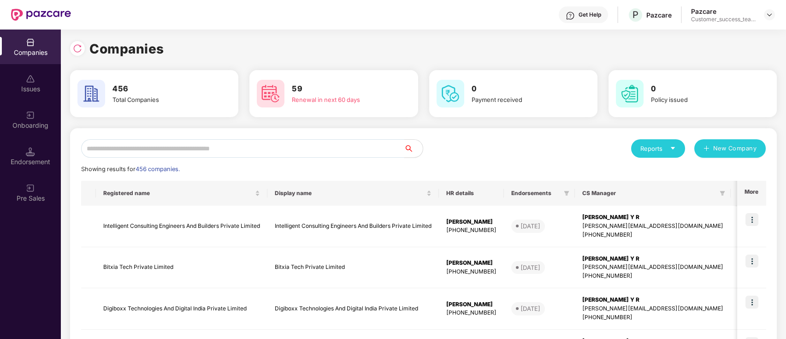
click at [236, 146] on input "text" at bounding box center [242, 148] width 323 height 18
click at [771, 13] on img at bounding box center [769, 14] width 7 height 7
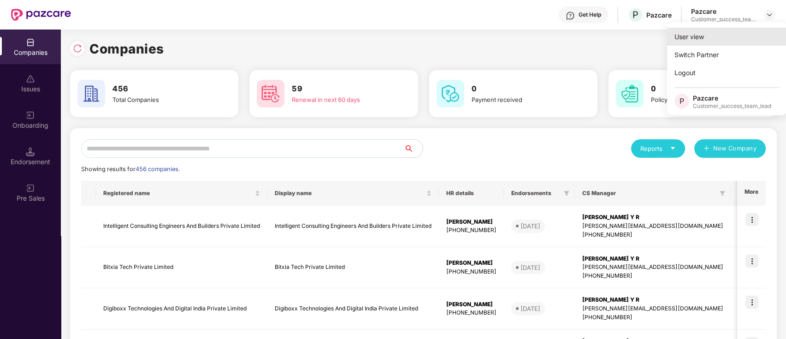
click at [725, 35] on div "User view" at bounding box center [727, 37] width 120 height 18
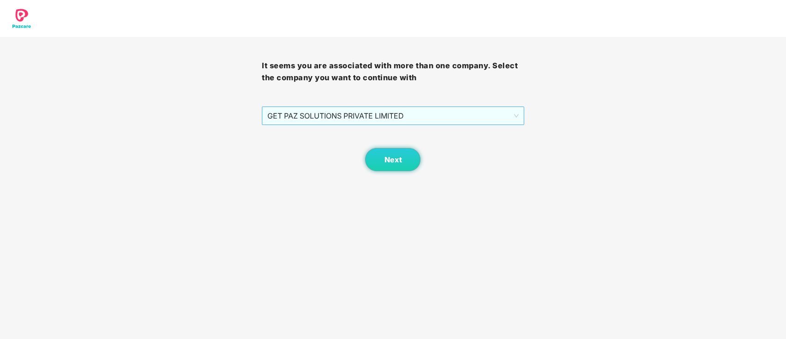
click at [432, 113] on span "GET PAZ SOLUTIONS PRIVATE LIMITED" at bounding box center [393, 116] width 251 height 18
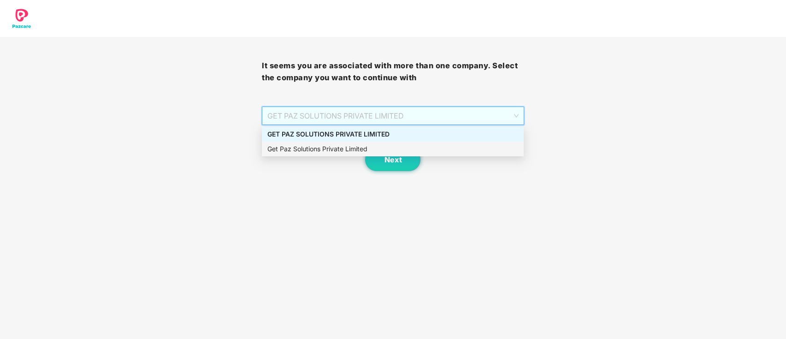
click at [359, 142] on div "Get Paz Solutions Private Limited" at bounding box center [393, 149] width 262 height 15
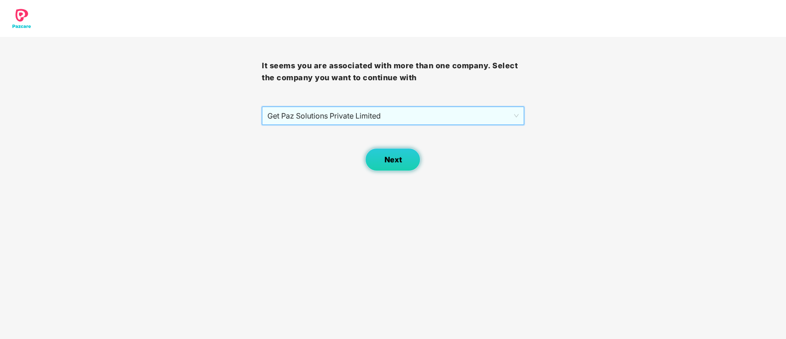
click at [399, 161] on span "Next" at bounding box center [393, 159] width 18 height 9
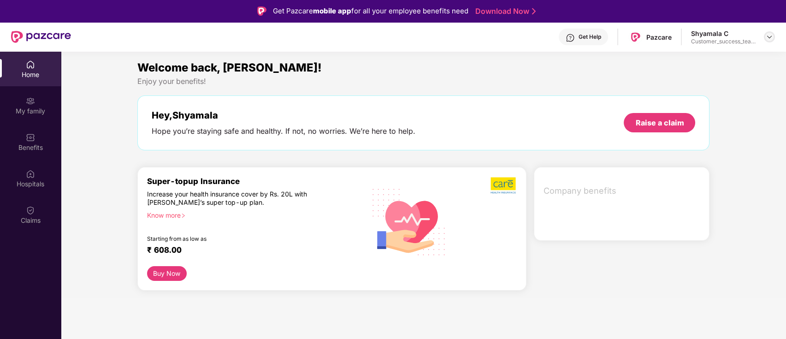
click at [769, 36] on img at bounding box center [769, 36] width 7 height 7
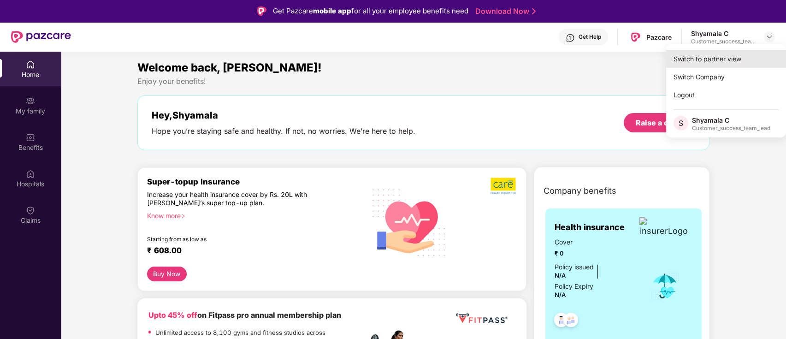
click at [751, 60] on div "Switch to partner view" at bounding box center [727, 59] width 120 height 18
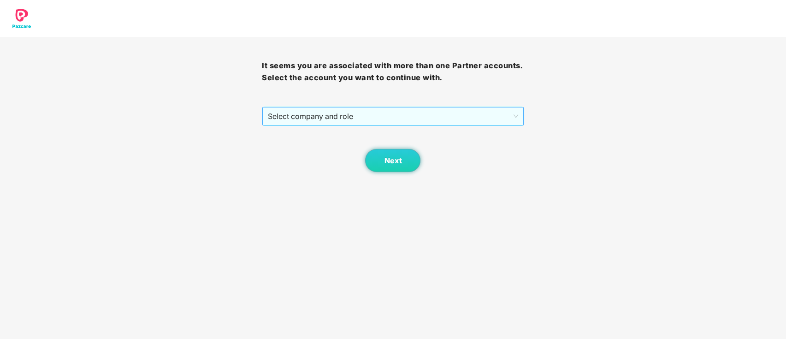
click at [372, 117] on span "Select company and role" at bounding box center [393, 116] width 250 height 18
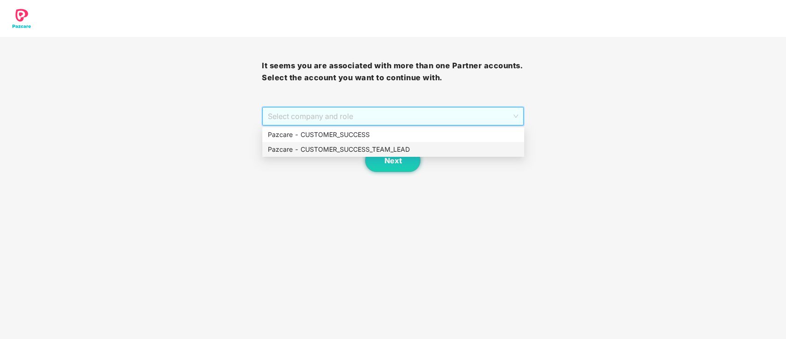
click at [379, 149] on div "Pazcare - CUSTOMER_SUCCESS_TEAM_LEAD" at bounding box center [393, 149] width 251 height 10
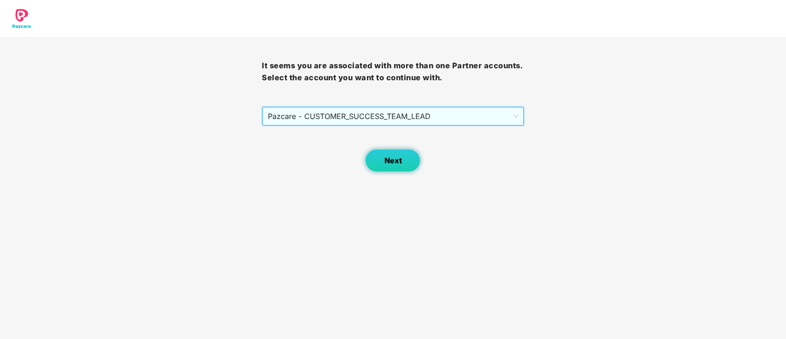
click at [381, 161] on button "Next" at bounding box center [392, 160] width 55 height 23
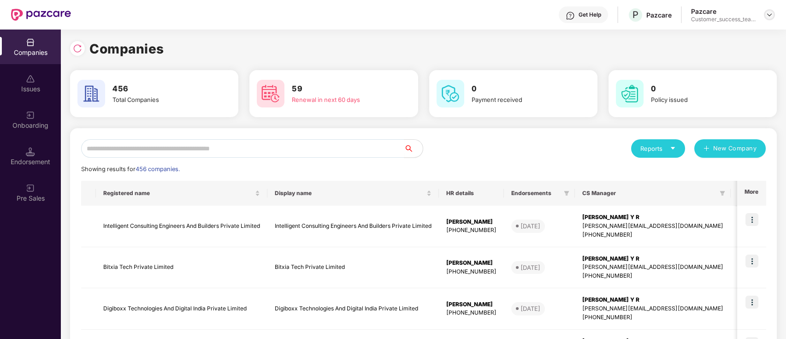
click at [768, 16] on img at bounding box center [769, 14] width 7 height 7
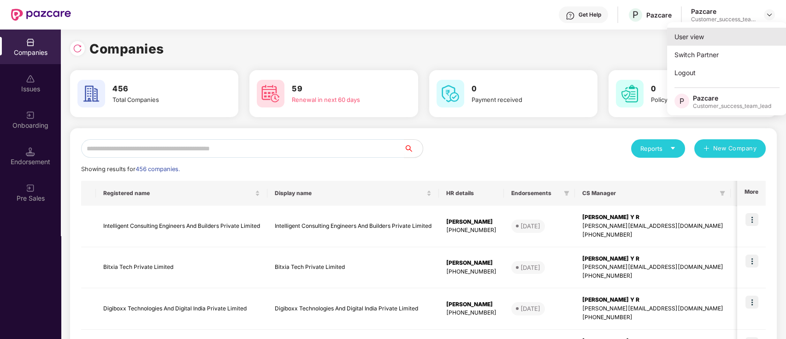
click at [734, 38] on div "User view" at bounding box center [727, 37] width 120 height 18
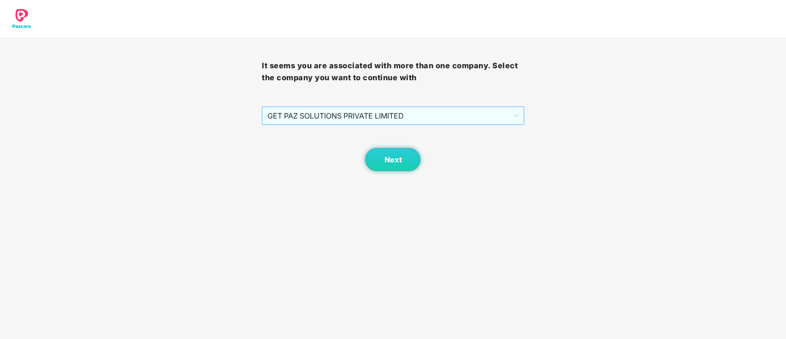
click at [418, 118] on span "GET PAZ SOLUTIONS PRIVATE LIMITED" at bounding box center [393, 116] width 251 height 18
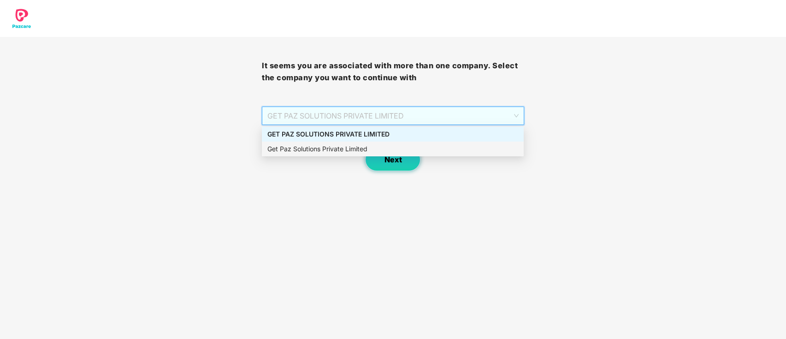
click at [391, 164] on button "Next" at bounding box center [392, 159] width 55 height 23
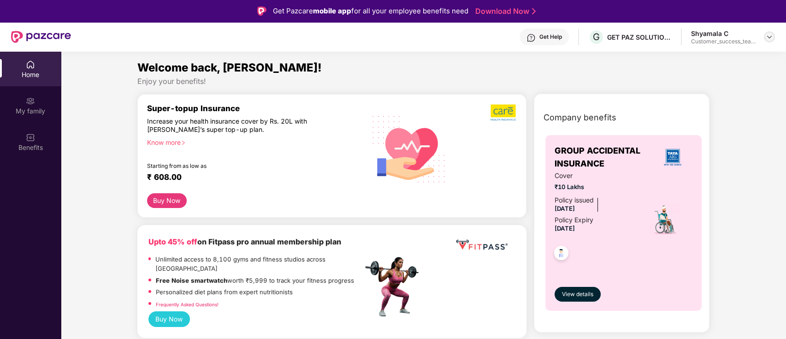
click at [768, 37] on img at bounding box center [769, 36] width 7 height 7
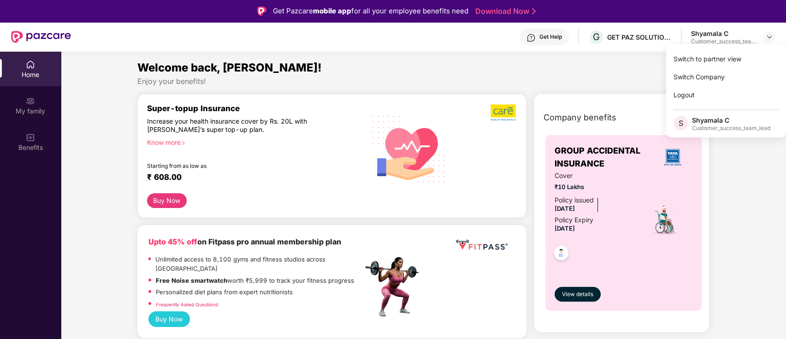
click at [473, 71] on div "Welcome back, [PERSON_NAME]!" at bounding box center [423, 68] width 573 height 18
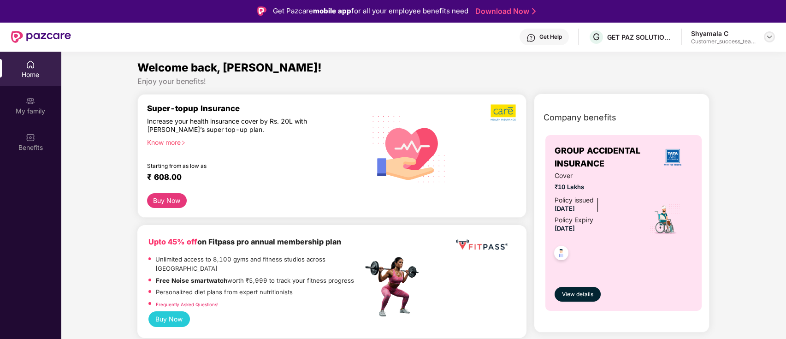
click at [766, 36] on img at bounding box center [769, 36] width 7 height 7
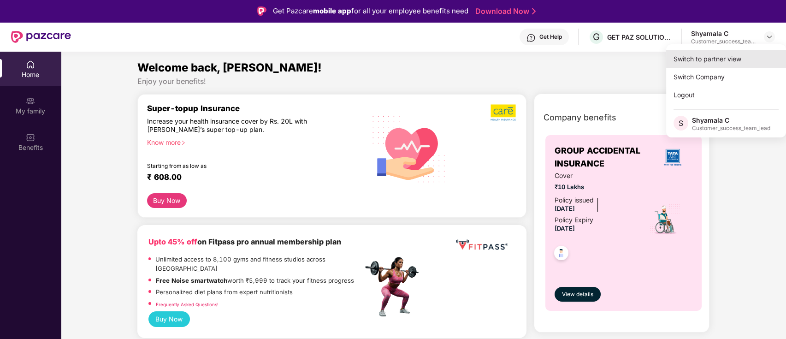
click at [736, 55] on div "Switch to partner view" at bounding box center [727, 59] width 120 height 18
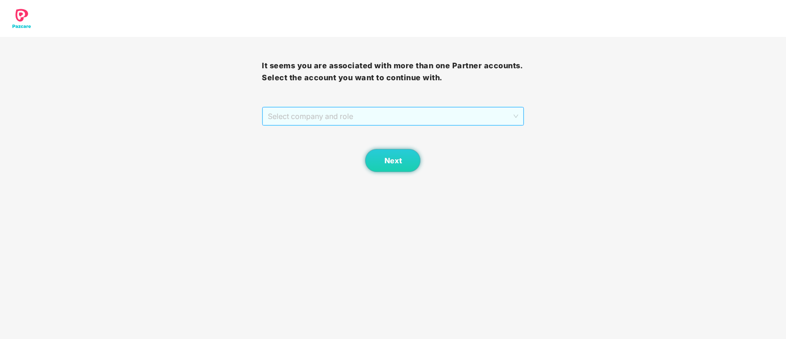
click at [344, 116] on span "Select company and role" at bounding box center [393, 116] width 250 height 18
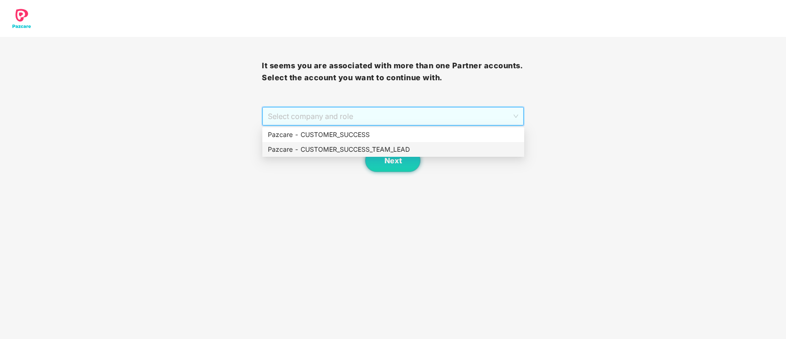
click at [345, 143] on div "Pazcare - CUSTOMER_SUCCESS_TEAM_LEAD" at bounding box center [393, 149] width 262 height 15
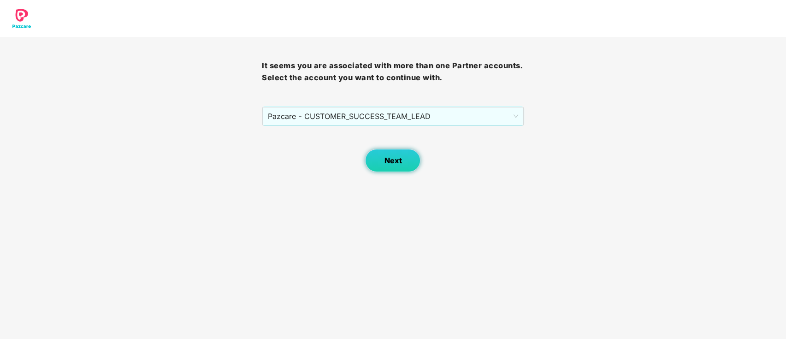
click at [402, 159] on button "Next" at bounding box center [392, 160] width 55 height 23
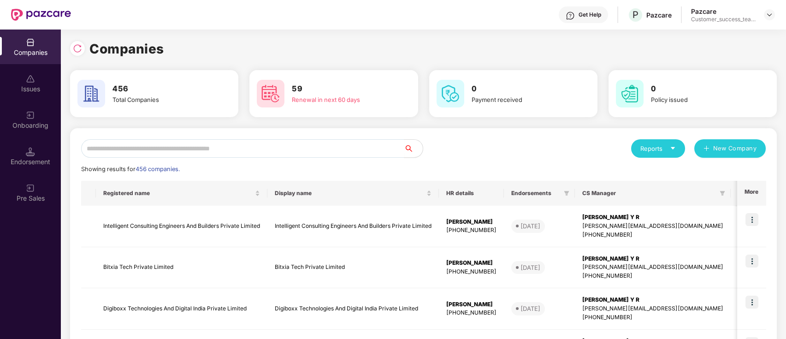
click at [764, 11] on div "Pazcare Customer_success_team_lead" at bounding box center [733, 15] width 84 height 16
click at [763, 17] on div "Pazcare Customer_success_team_lead" at bounding box center [733, 15] width 84 height 16
click at [770, 15] on img at bounding box center [769, 14] width 7 height 7
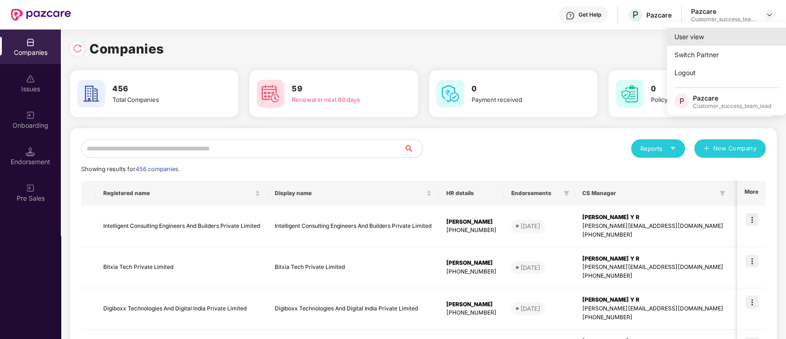
click at [753, 36] on div "User view" at bounding box center [727, 37] width 120 height 18
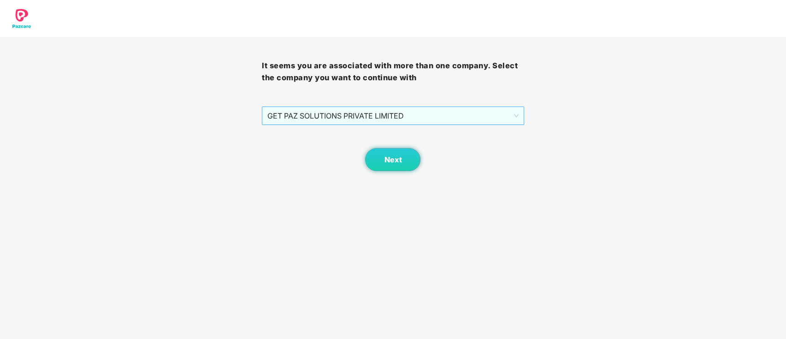
click at [343, 113] on span "GET PAZ SOLUTIONS PRIVATE LIMITED" at bounding box center [393, 116] width 251 height 18
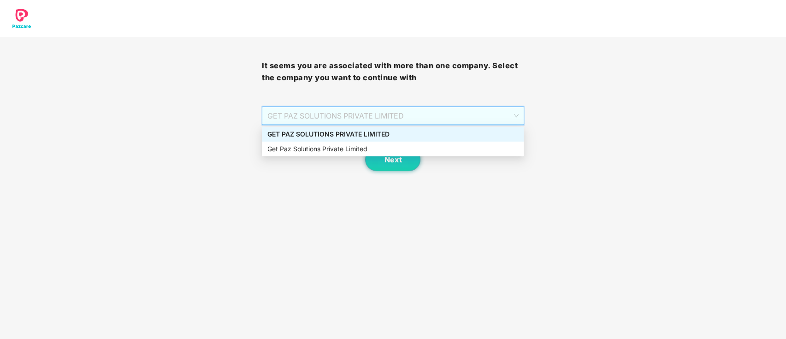
click at [347, 136] on div "GET PAZ SOLUTIONS PRIVATE LIMITED" at bounding box center [393, 134] width 251 height 10
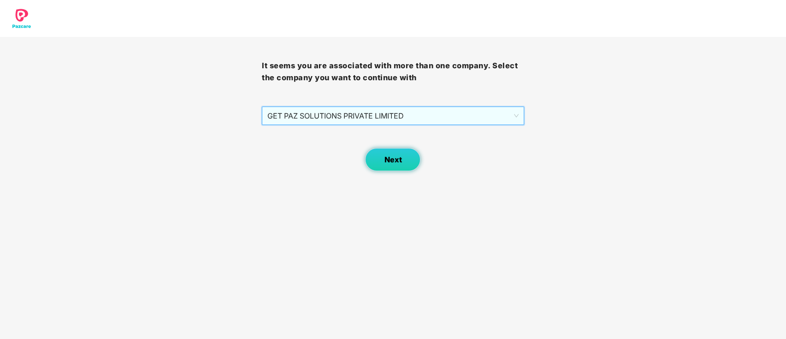
click at [381, 161] on button "Next" at bounding box center [392, 159] width 55 height 23
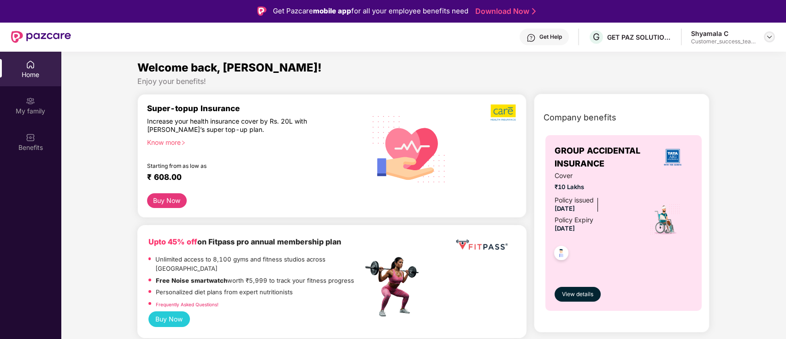
click at [769, 33] on img at bounding box center [769, 36] width 7 height 7
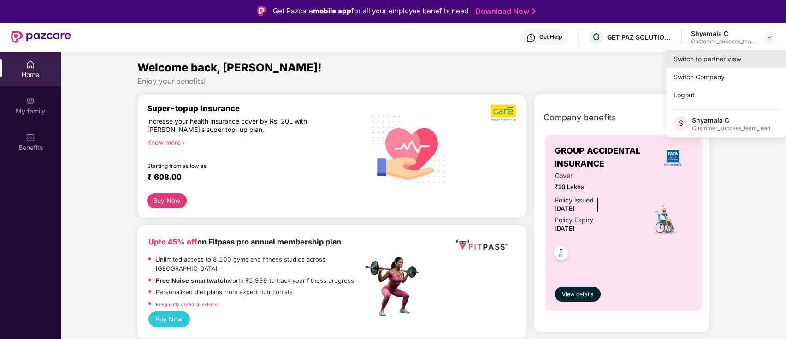
click at [738, 64] on div "Switch to partner view" at bounding box center [727, 59] width 120 height 18
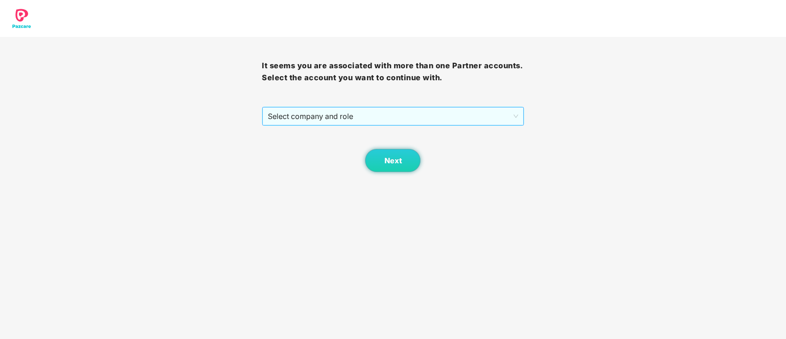
click at [341, 120] on span "Select company and role" at bounding box center [393, 116] width 250 height 18
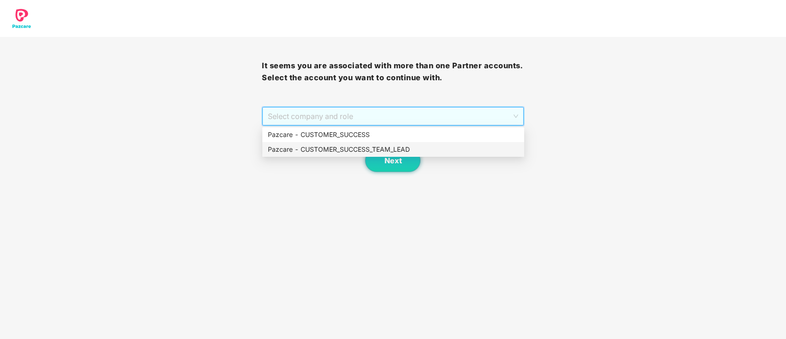
click at [341, 146] on div "Pazcare - CUSTOMER_SUCCESS_TEAM_LEAD" at bounding box center [393, 149] width 251 height 10
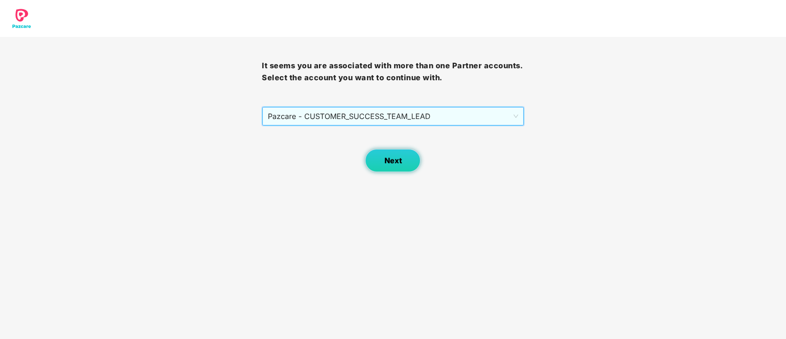
click at [387, 161] on span "Next" at bounding box center [393, 160] width 18 height 9
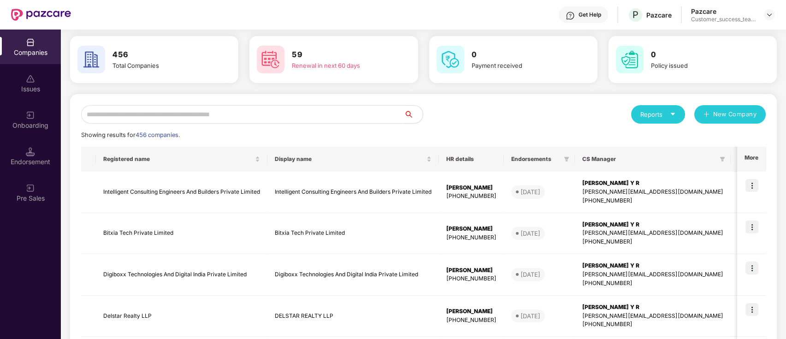
scroll to position [61, 0]
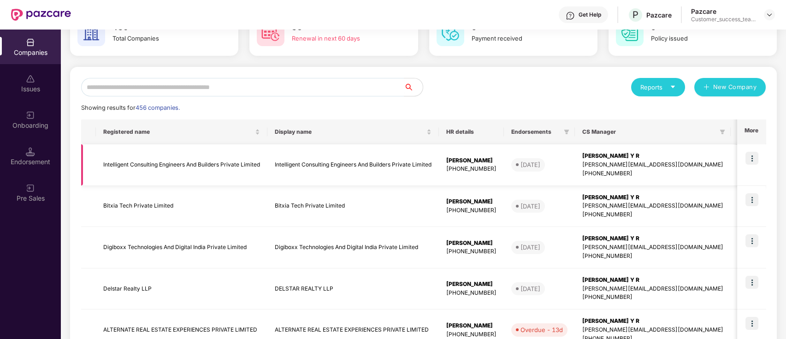
click at [756, 153] on img at bounding box center [752, 158] width 13 height 13
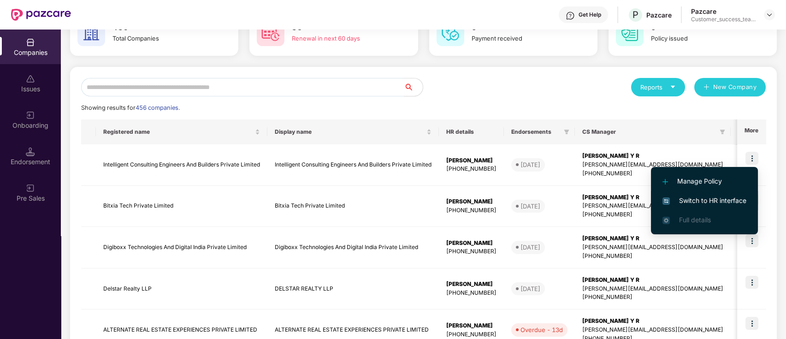
click at [732, 201] on span "Switch to HR interface" at bounding box center [705, 201] width 84 height 10
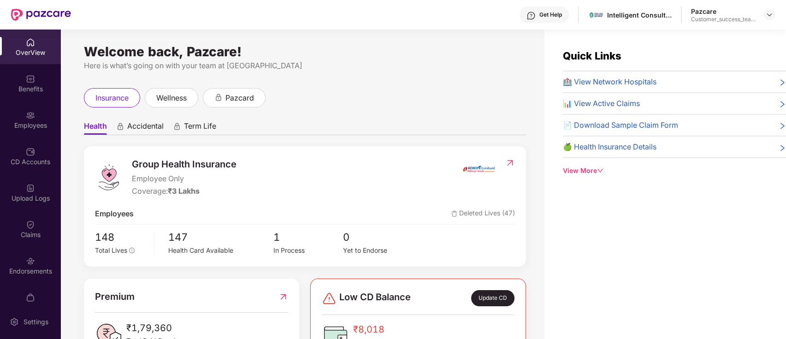
click at [12, 124] on div "Employees" at bounding box center [30, 125] width 61 height 9
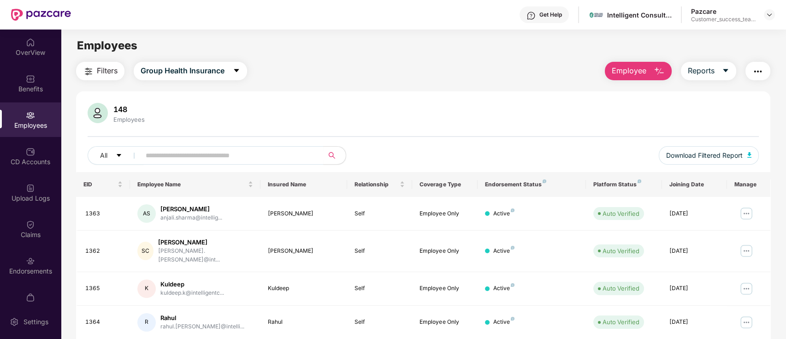
click at [758, 69] on img "button" at bounding box center [758, 71] width 11 height 11
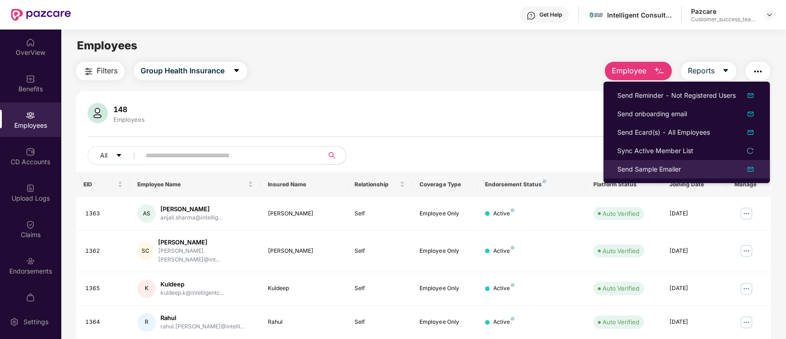
click at [643, 172] on div "Send Sample Emailer" at bounding box center [650, 169] width 64 height 10
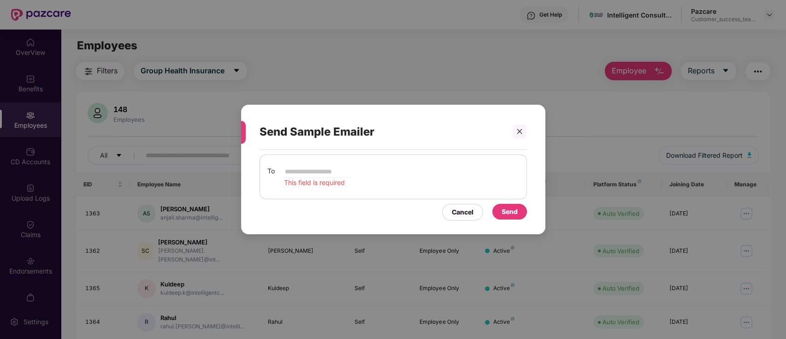
click at [330, 171] on input "email" at bounding box center [317, 171] width 66 height 11
type input "*"
type input "**********"
click at [460, 133] on div "Send Sample Emailer" at bounding box center [382, 132] width 245 height 36
click at [341, 184] on span "This field is required" at bounding box center [314, 183] width 61 height 8
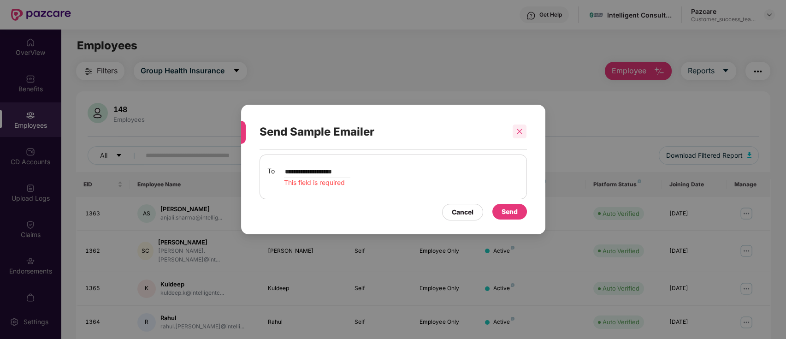
click at [519, 128] on icon "close" at bounding box center [520, 131] width 6 height 6
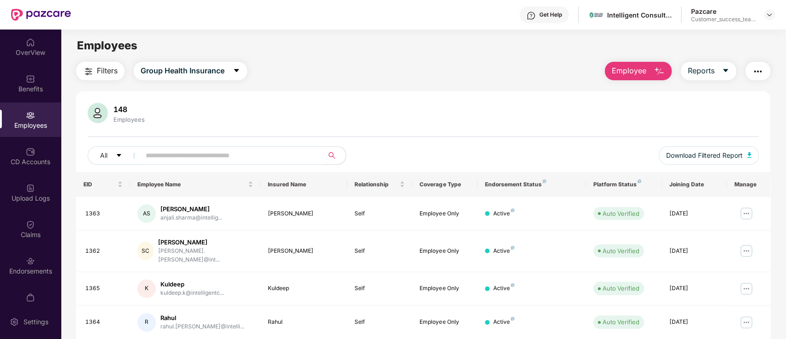
click at [766, 69] on button "button" at bounding box center [758, 71] width 25 height 18
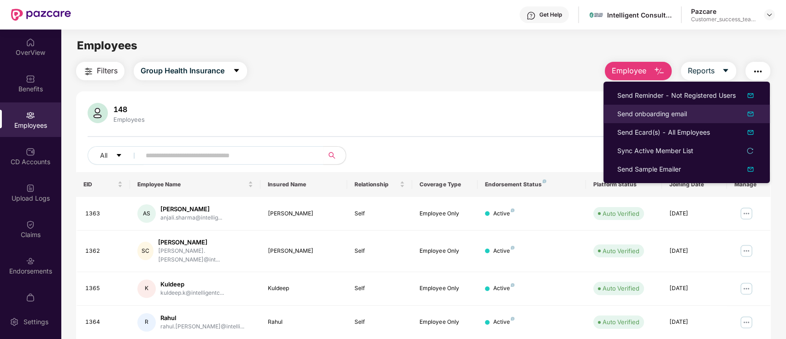
click at [648, 114] on div "Send onboarding email" at bounding box center [653, 114] width 70 height 10
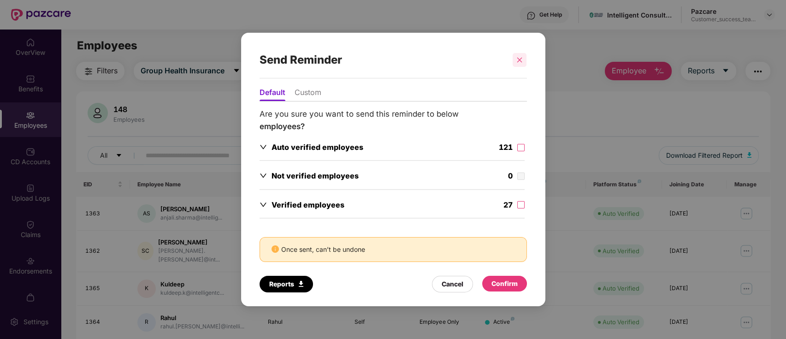
click at [523, 62] on icon "close" at bounding box center [520, 60] width 6 height 6
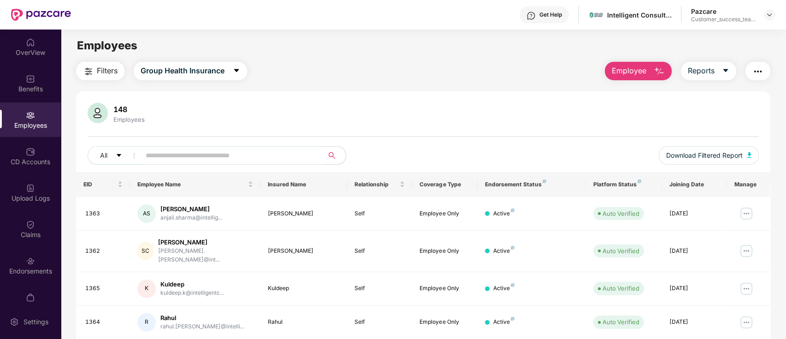
click at [259, 157] on input "text" at bounding box center [229, 156] width 166 height 14
